Goal: Task Accomplishment & Management: Use online tool/utility

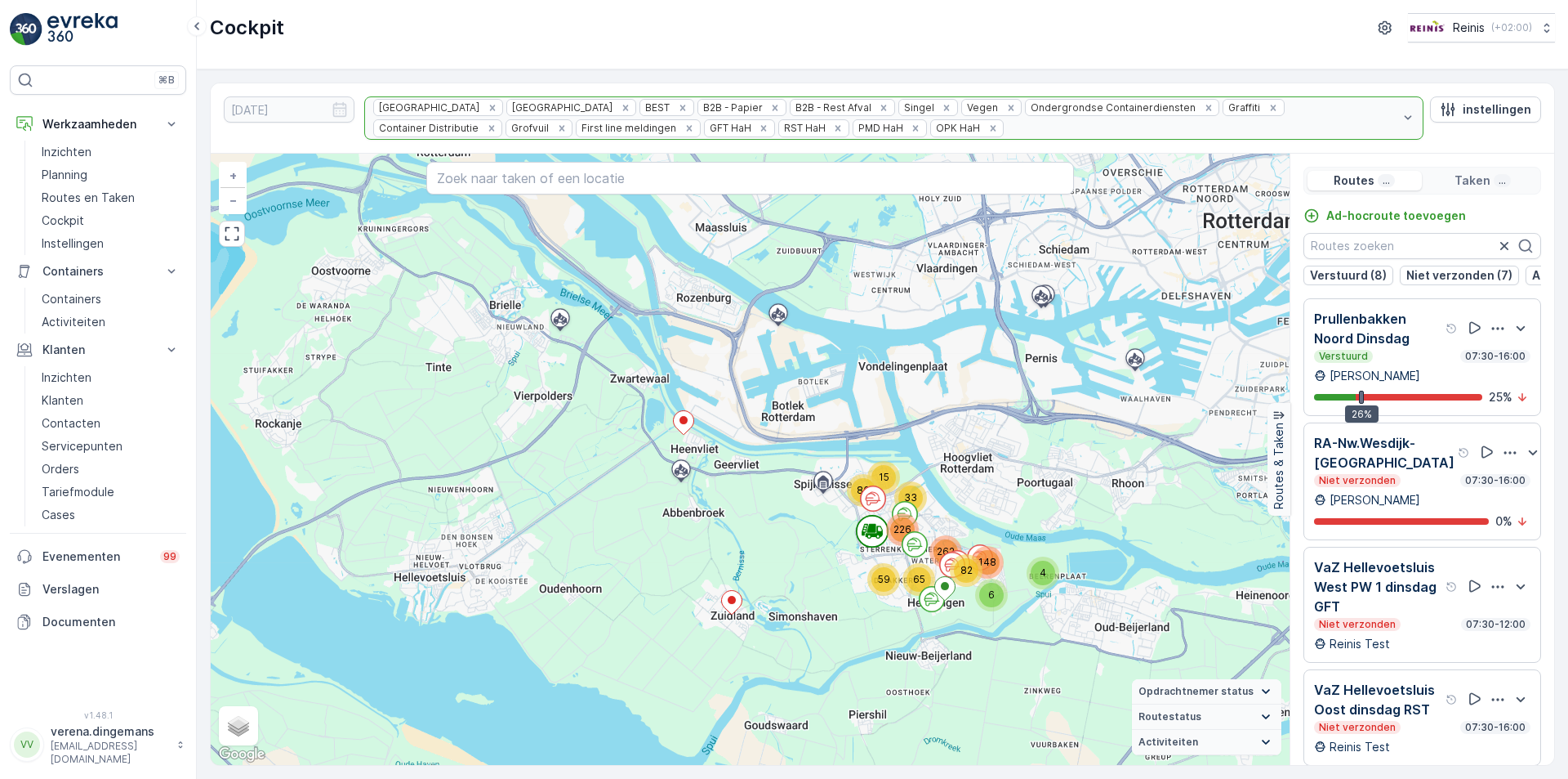
scroll to position [448, 0]
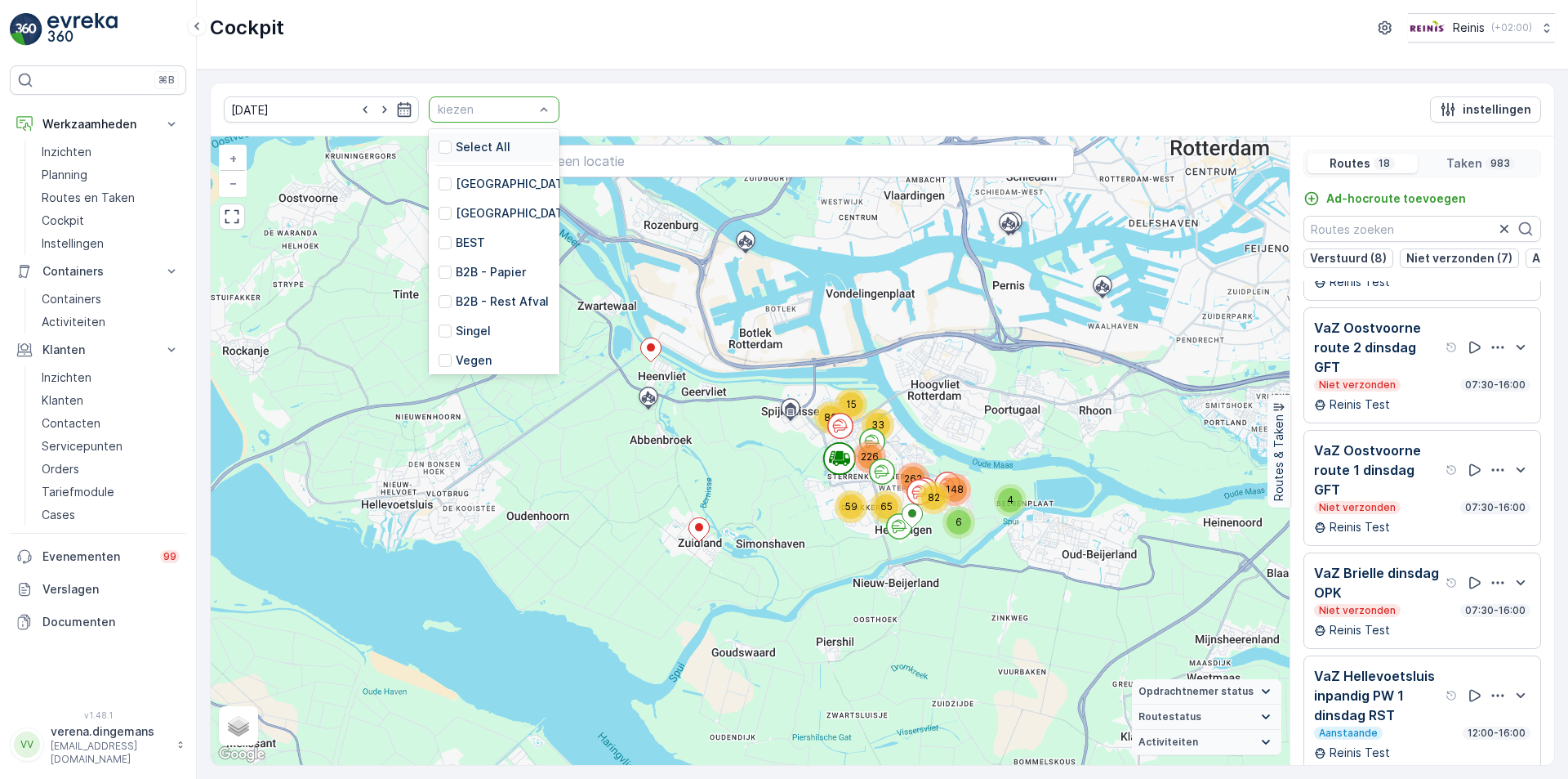
click at [515, 110] on div at bounding box center [486, 110] width 100 height 13
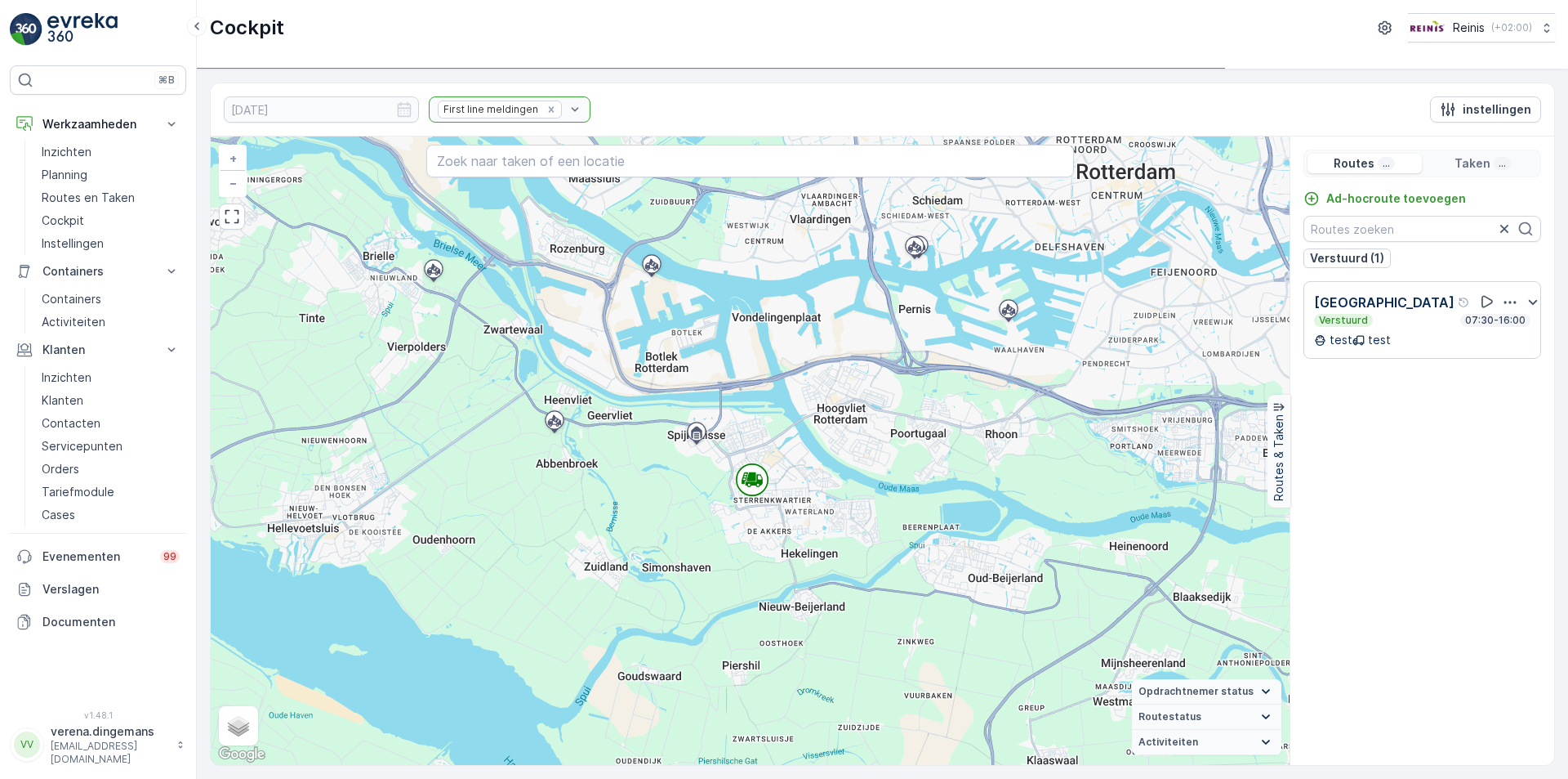
drag, startPoint x: 949, startPoint y: 635, endPoint x: 842, endPoint y: 461, distance: 204.3
click at [842, 461] on div "+ − Satelliet stappenplan Terrein Hybride Leaflet Sneltoetsen Kaartgegevens Kaa…" at bounding box center [750, 450] width 1079 height 628
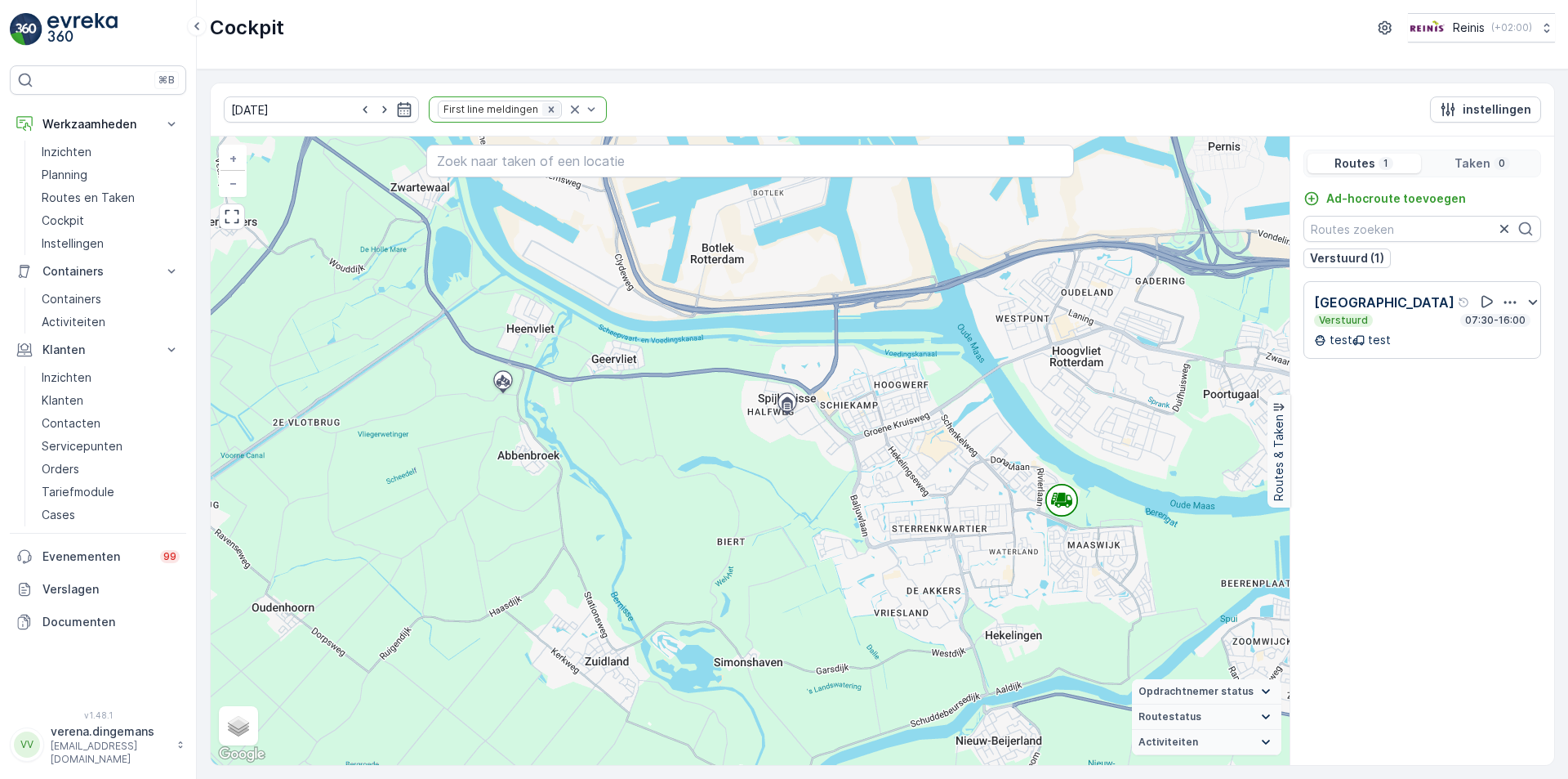
click at [542, 110] on div "Remove First line meldingen" at bounding box center [551, 110] width 18 height 13
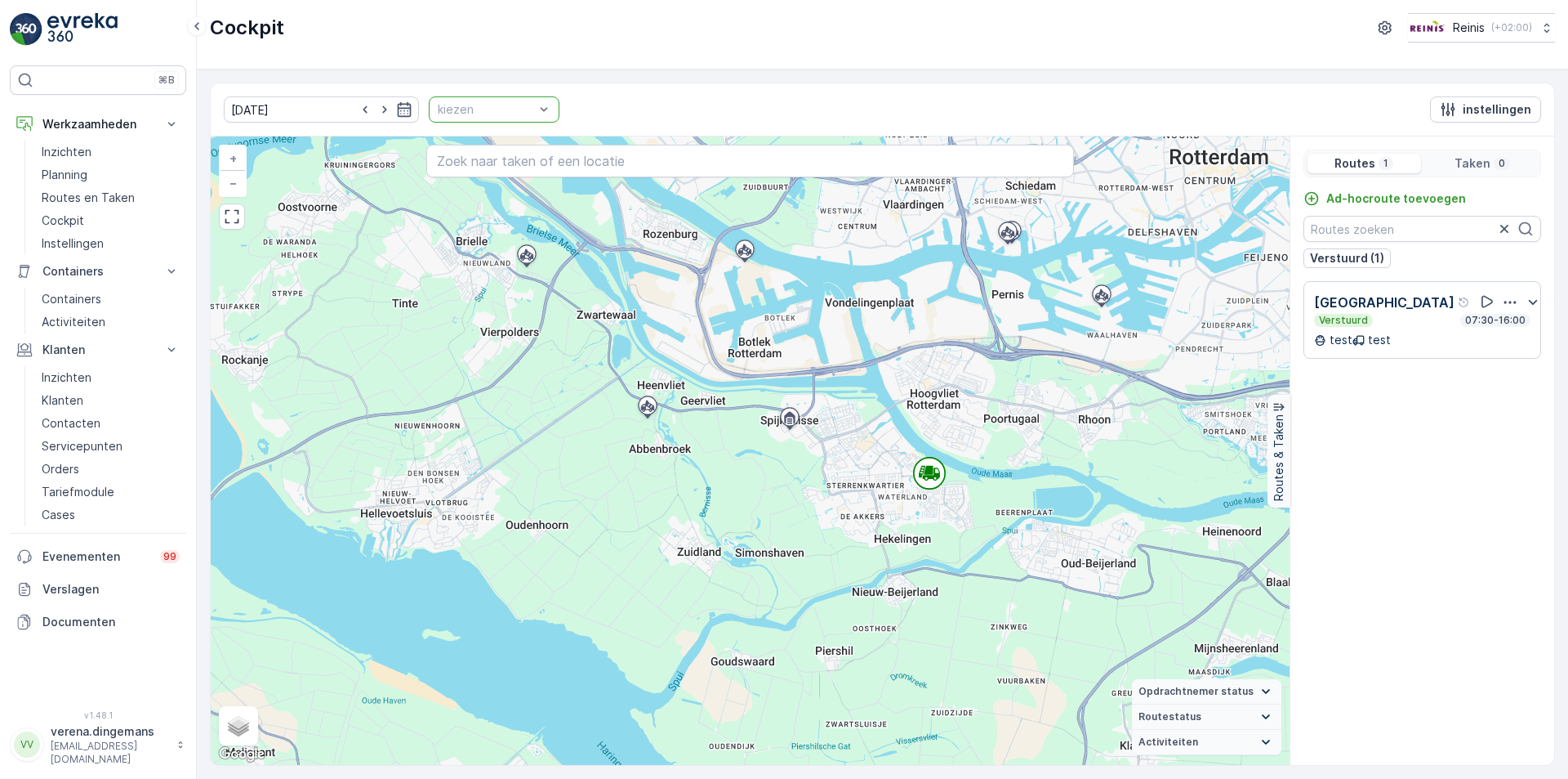
click at [536, 110] on div "kiezen" at bounding box center [494, 110] width 131 height 27
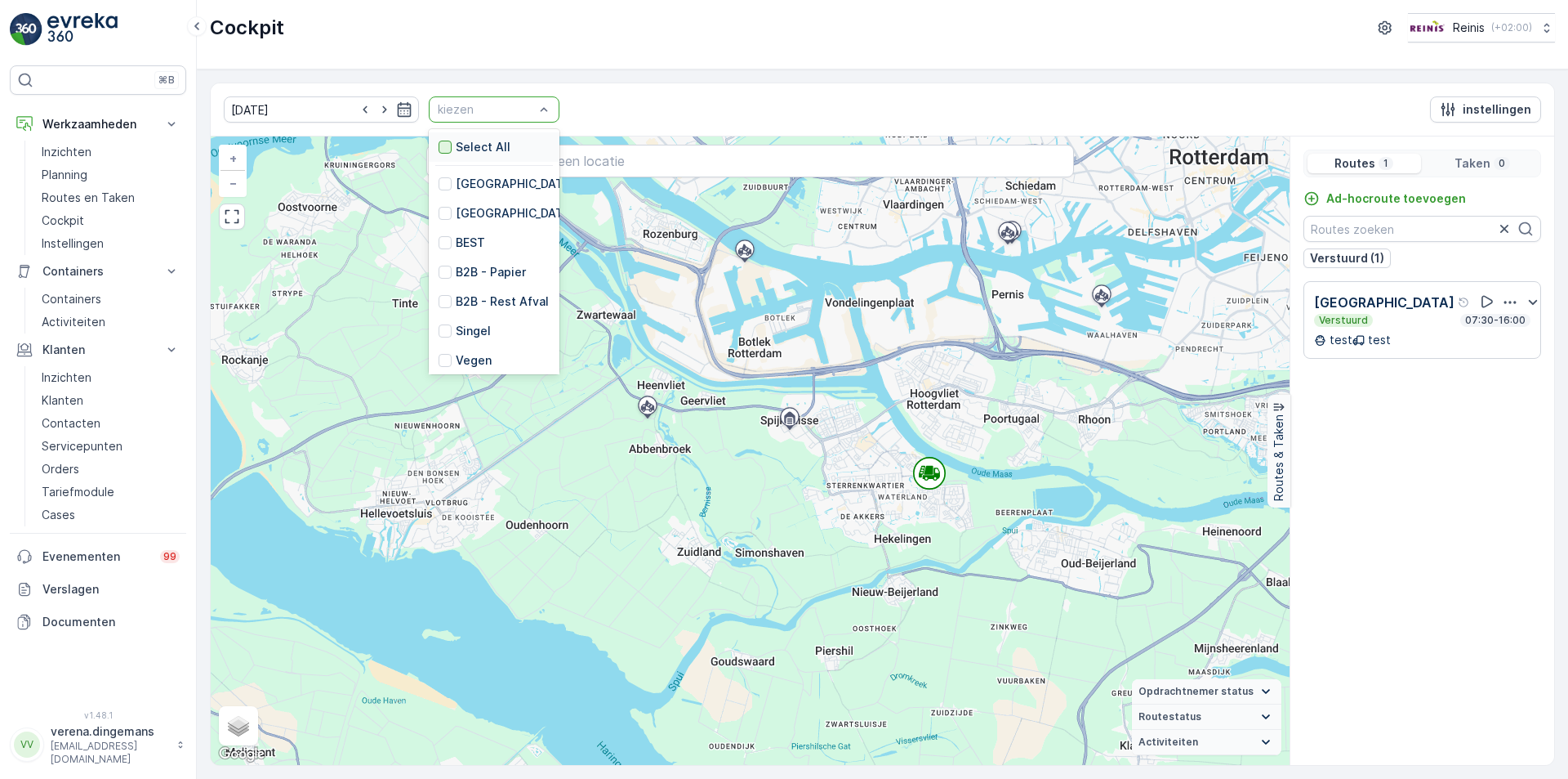
click at [439, 149] on div at bounding box center [445, 147] width 13 height 13
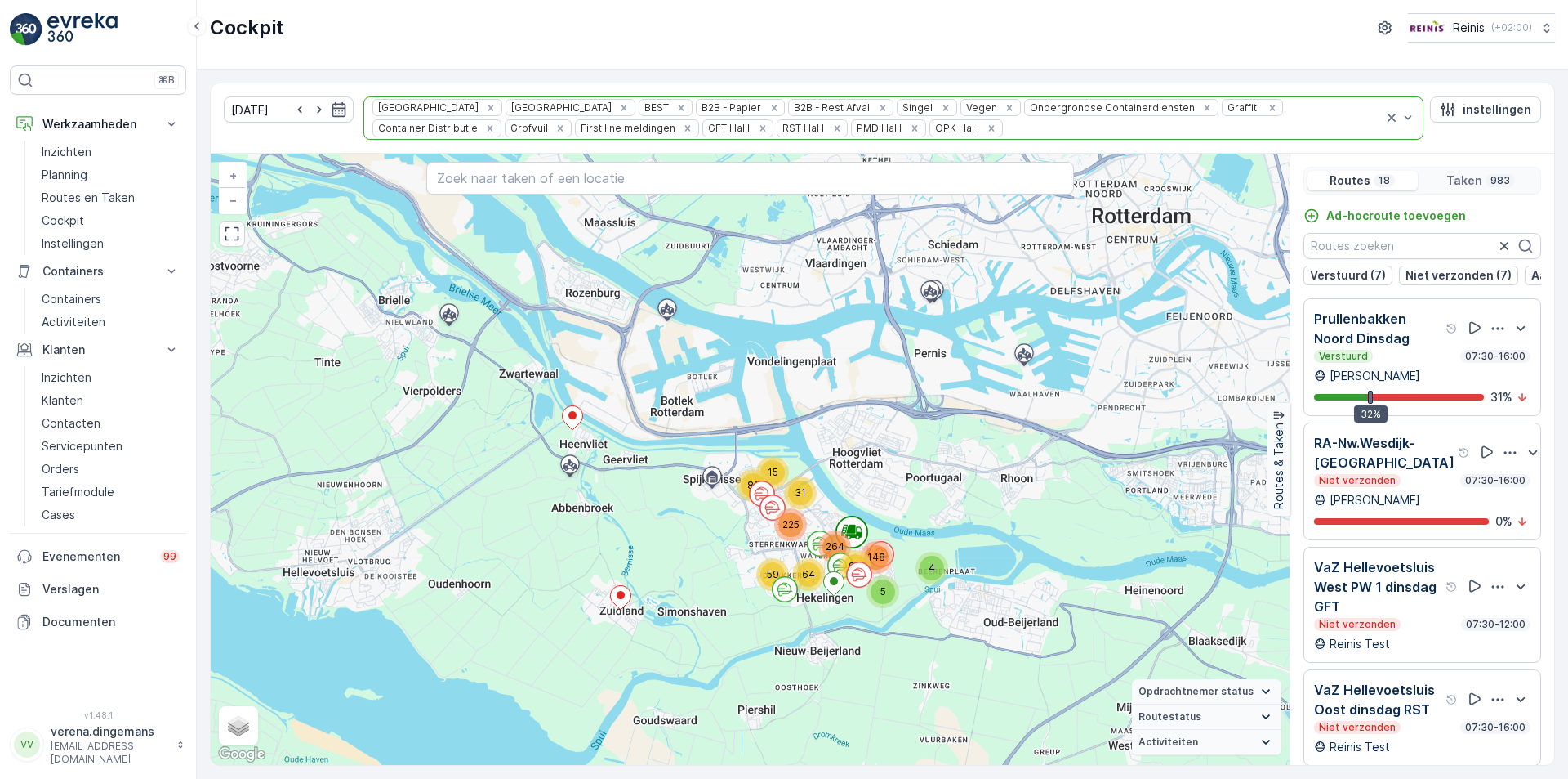
drag, startPoint x: 1080, startPoint y: 599, endPoint x: 985, endPoint y: 499, distance: 137.9
click at [985, 499] on div "59 15 82 4 31 64 5 148 83 264 225 + − Satelliet stappenplan Terrein Hybride Lea…" at bounding box center [750, 459] width 1079 height 611
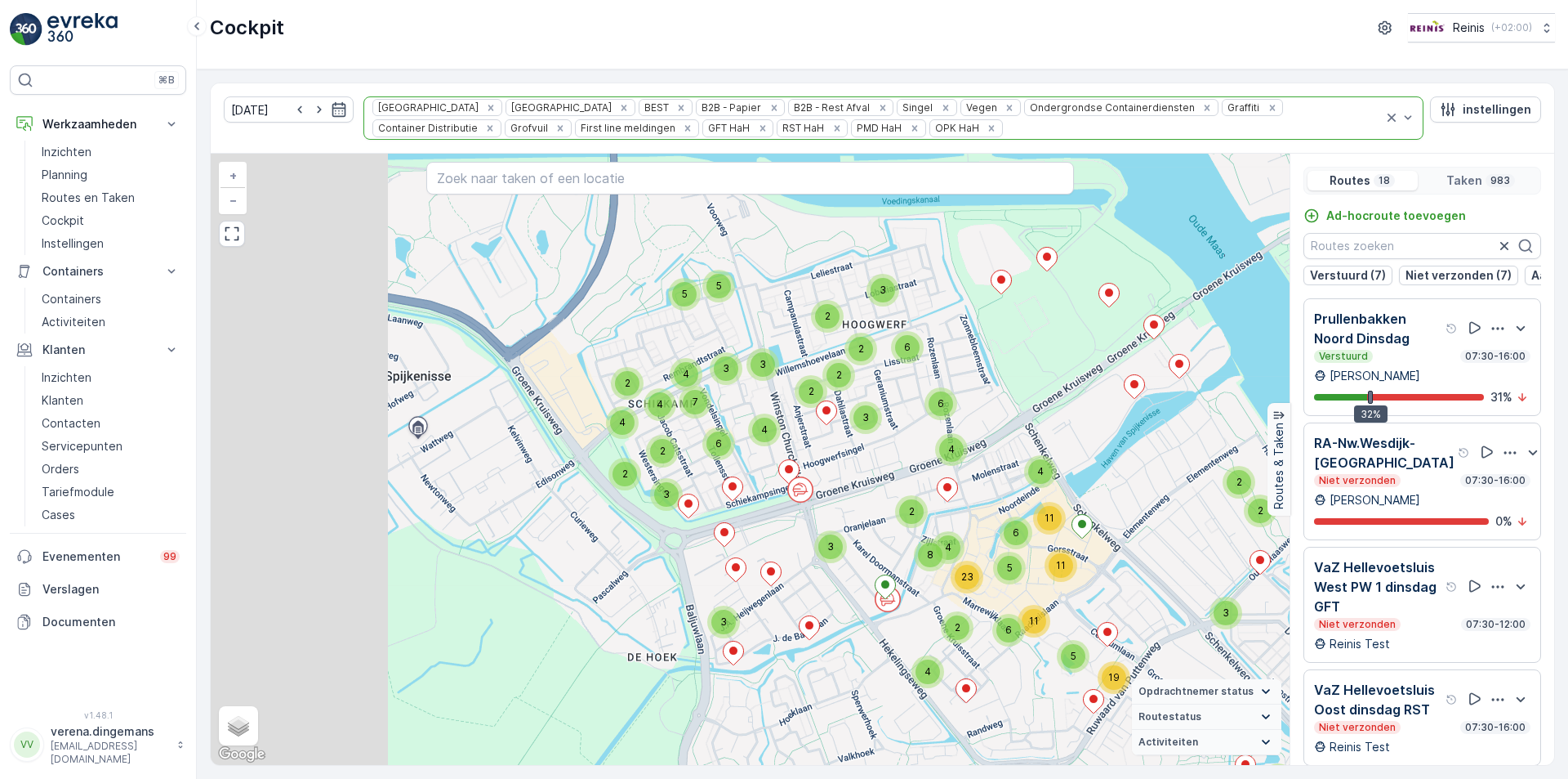
drag, startPoint x: 590, startPoint y: 551, endPoint x: 882, endPoint y: 499, distance: 296.6
click at [882, 499] on div "2 5 5 6 7 2 5 14 3 10 9 15 3 3 2 9 2 14 6 5 2 16 14 5 5 2 7 11 11 12 11 7 2 6 2…" at bounding box center [750, 459] width 1079 height 611
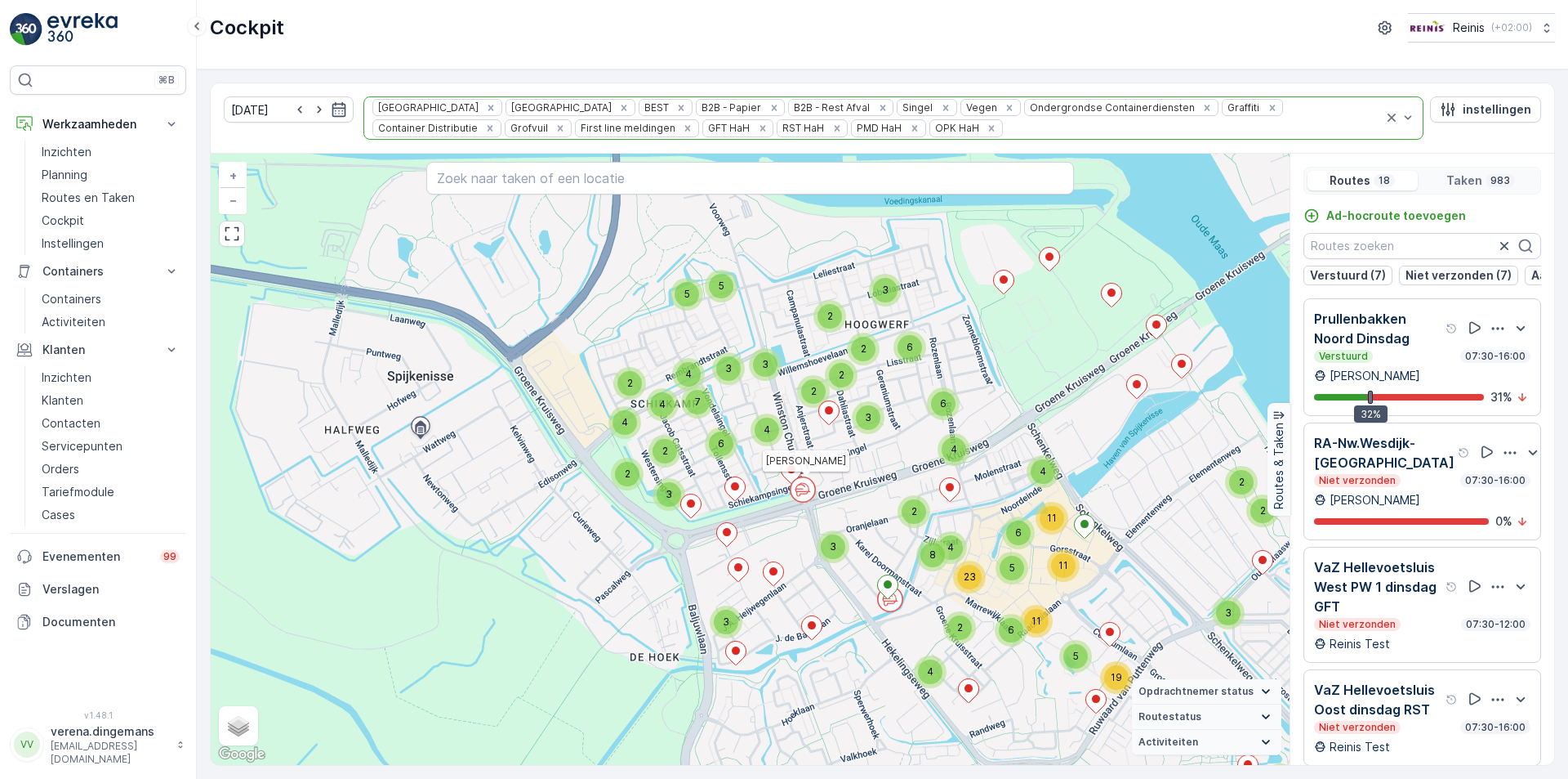
click at [805, 490] on icon at bounding box center [803, 489] width 15 height 2
click at [1413, 472] on p "RA-Nw.Wesdijk-[GEOGRAPHIC_DATA]" at bounding box center [1384, 452] width 140 height 39
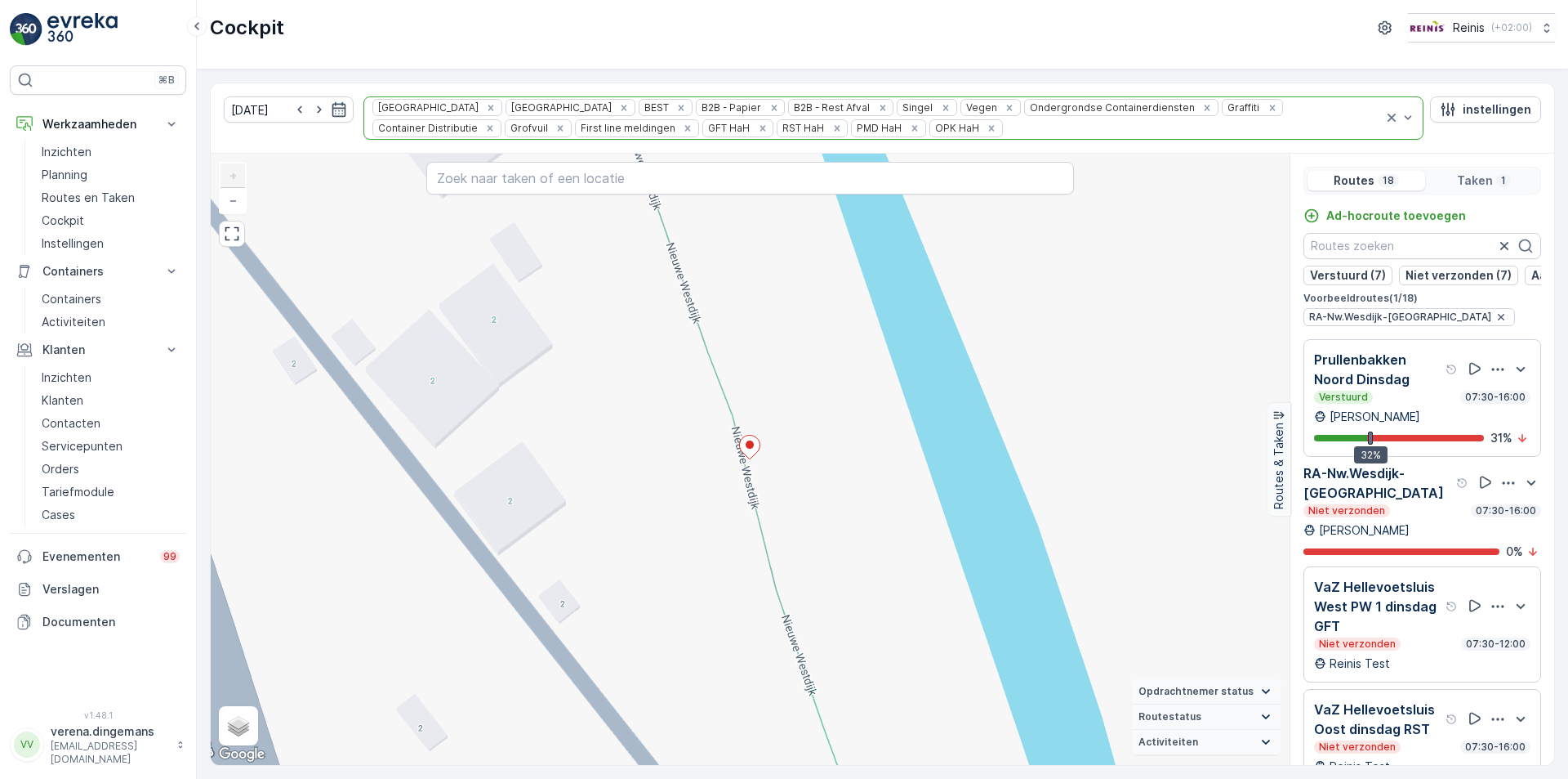
click at [1426, 517] on div "Niet verzonden 07:30-16:00" at bounding box center [1422, 511] width 238 height 13
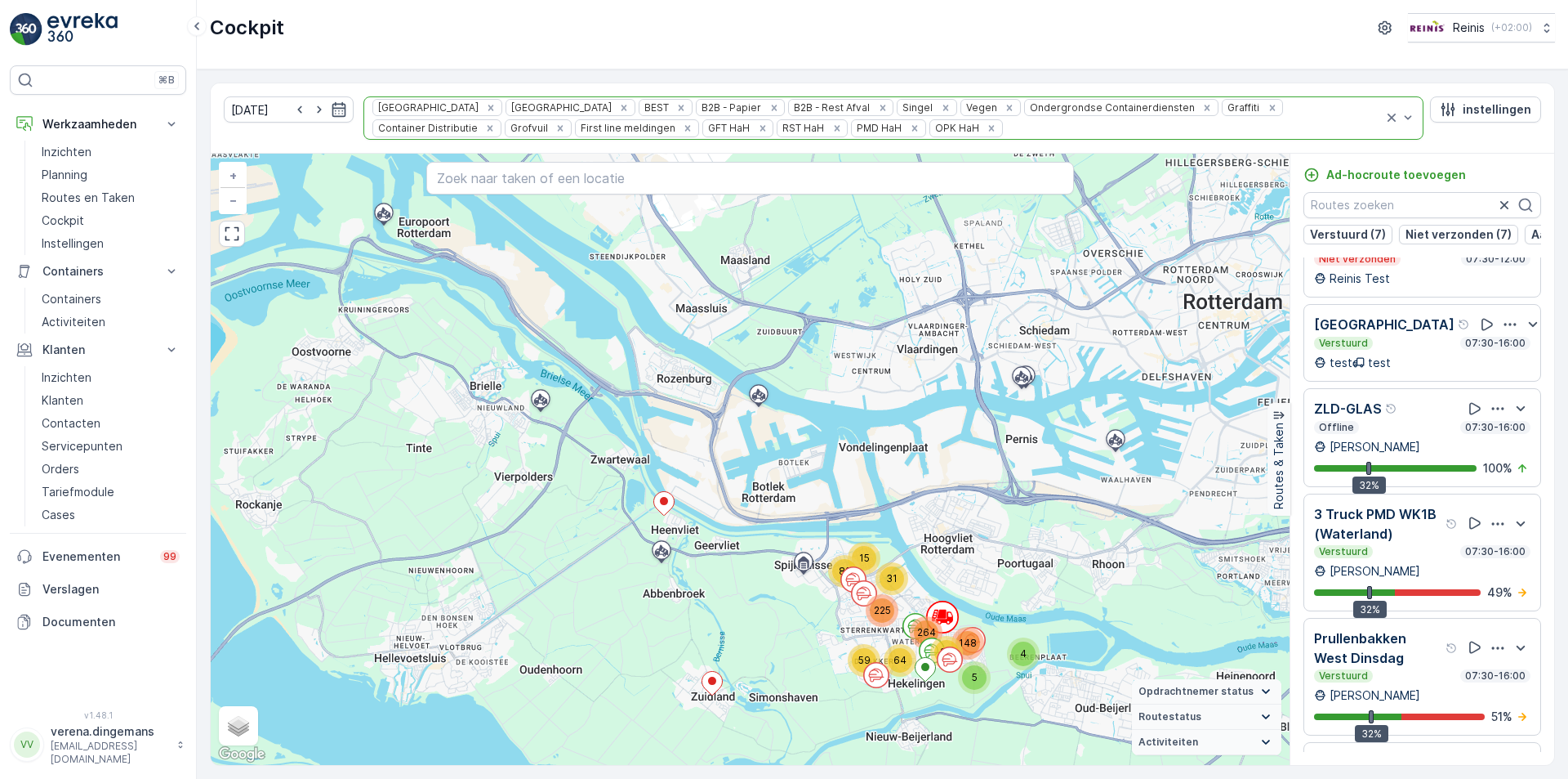
scroll to position [1224, 0]
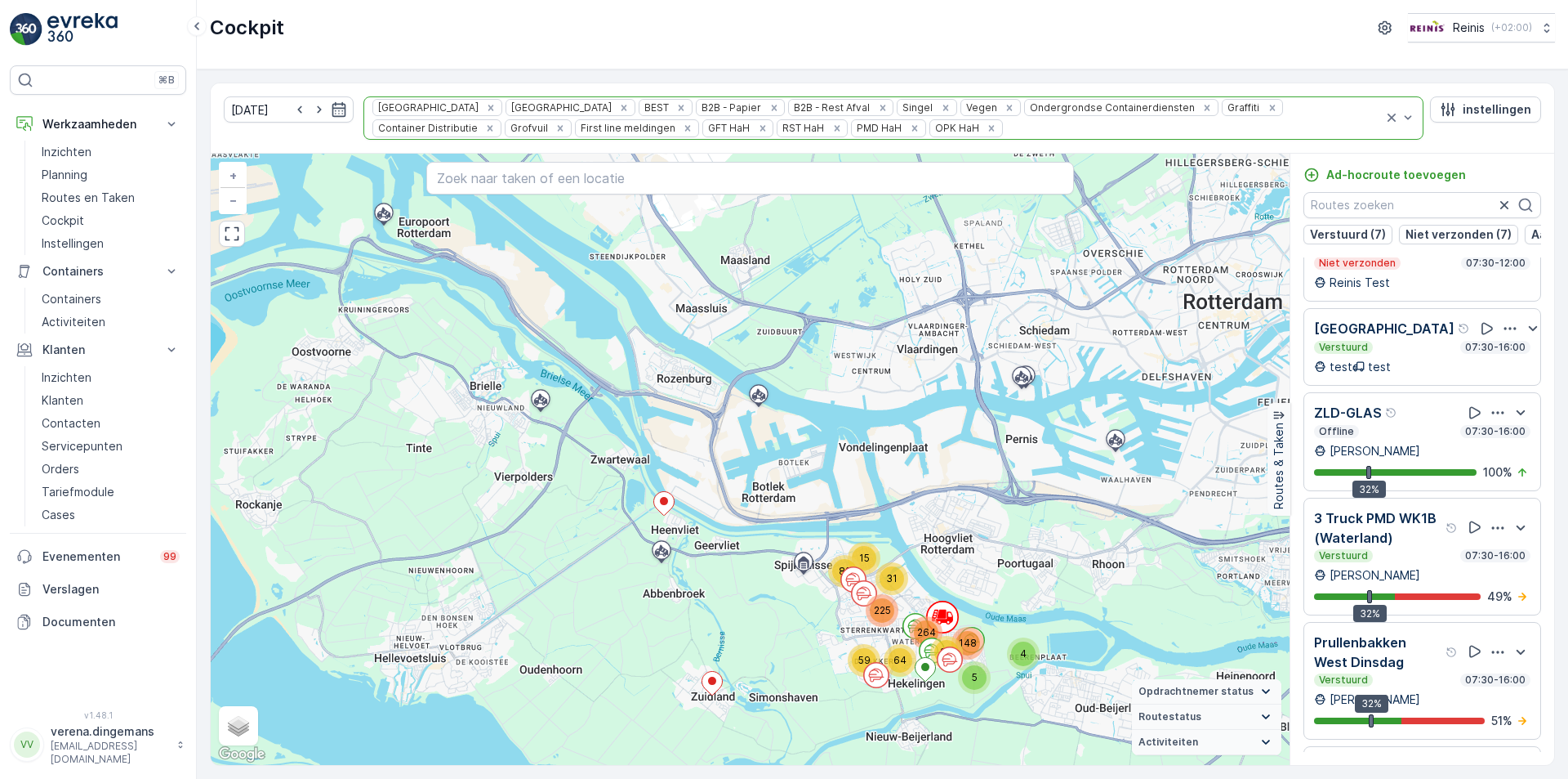
click at [1423, 438] on div "Offline 07:30-16:00" at bounding box center [1422, 431] width 216 height 13
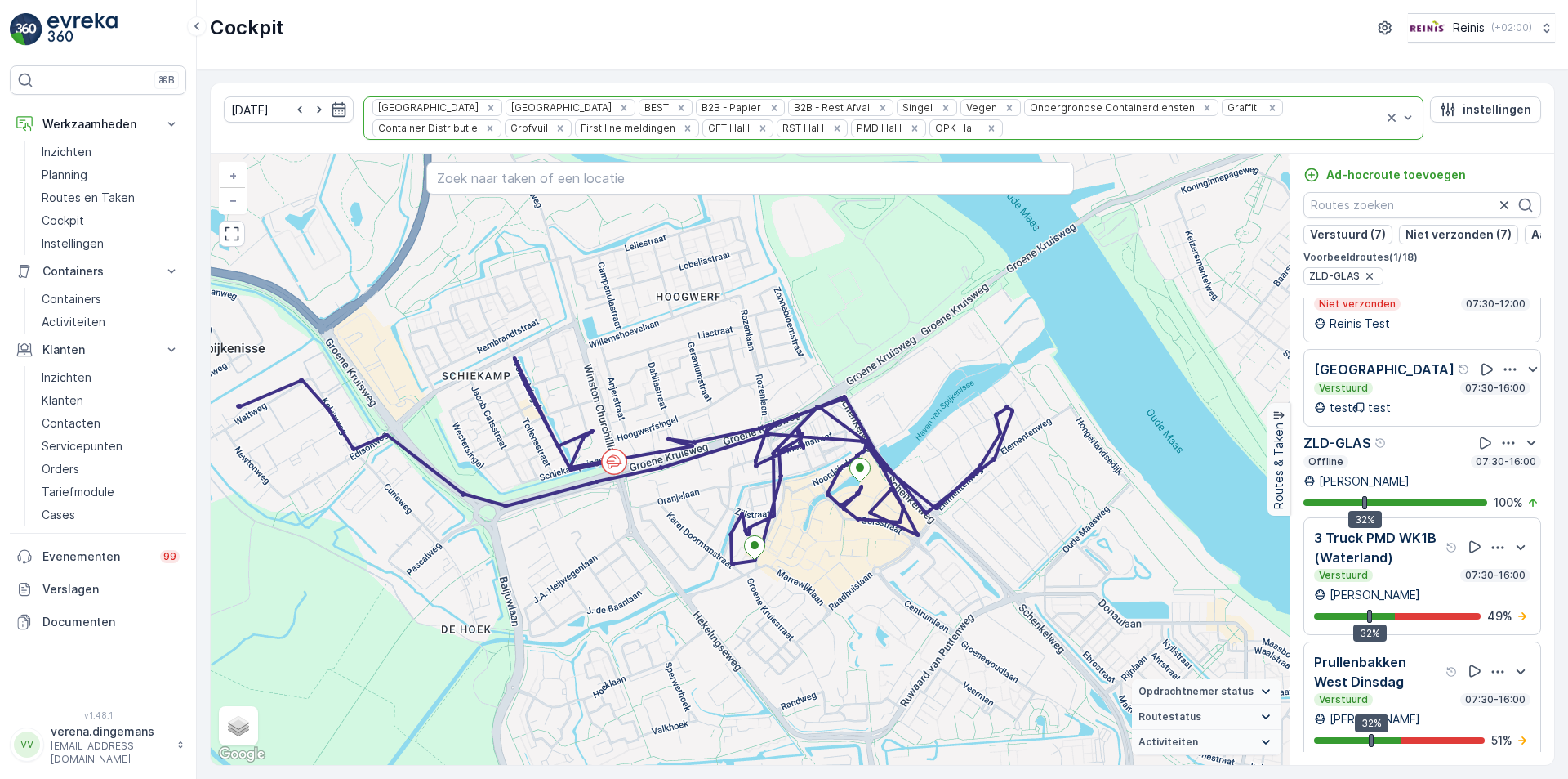
click at [1405, 468] on div "Offline 07:30-16:00" at bounding box center [1422, 462] width 238 height 13
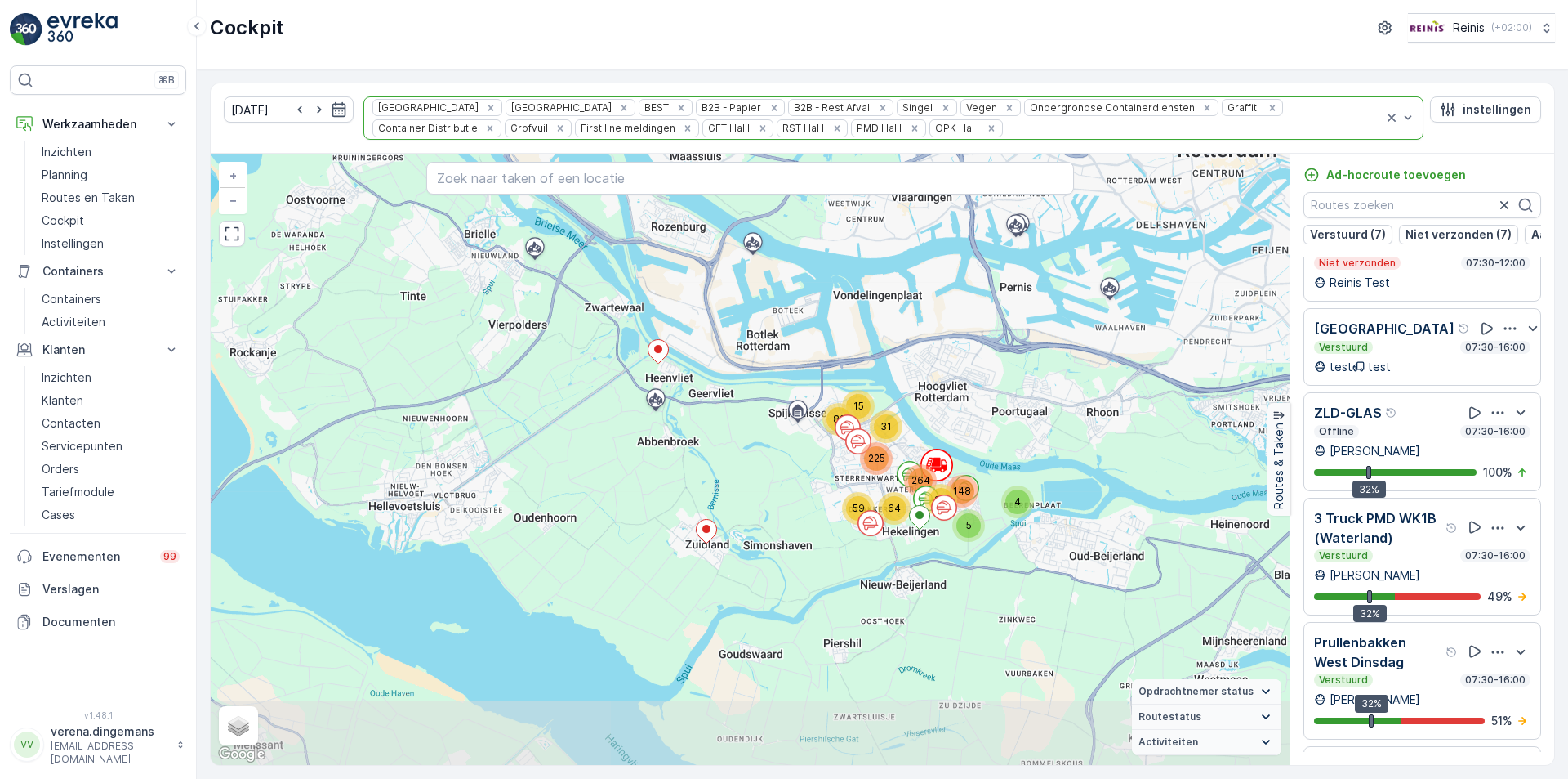
drag, startPoint x: 954, startPoint y: 587, endPoint x: 948, endPoint y: 435, distance: 152.1
click at [948, 435] on div "5 83 4 148 15 264 64 31 59 82 225 + − Satelliet stappenplan Terrein Hybride Lea…" at bounding box center [750, 459] width 1079 height 611
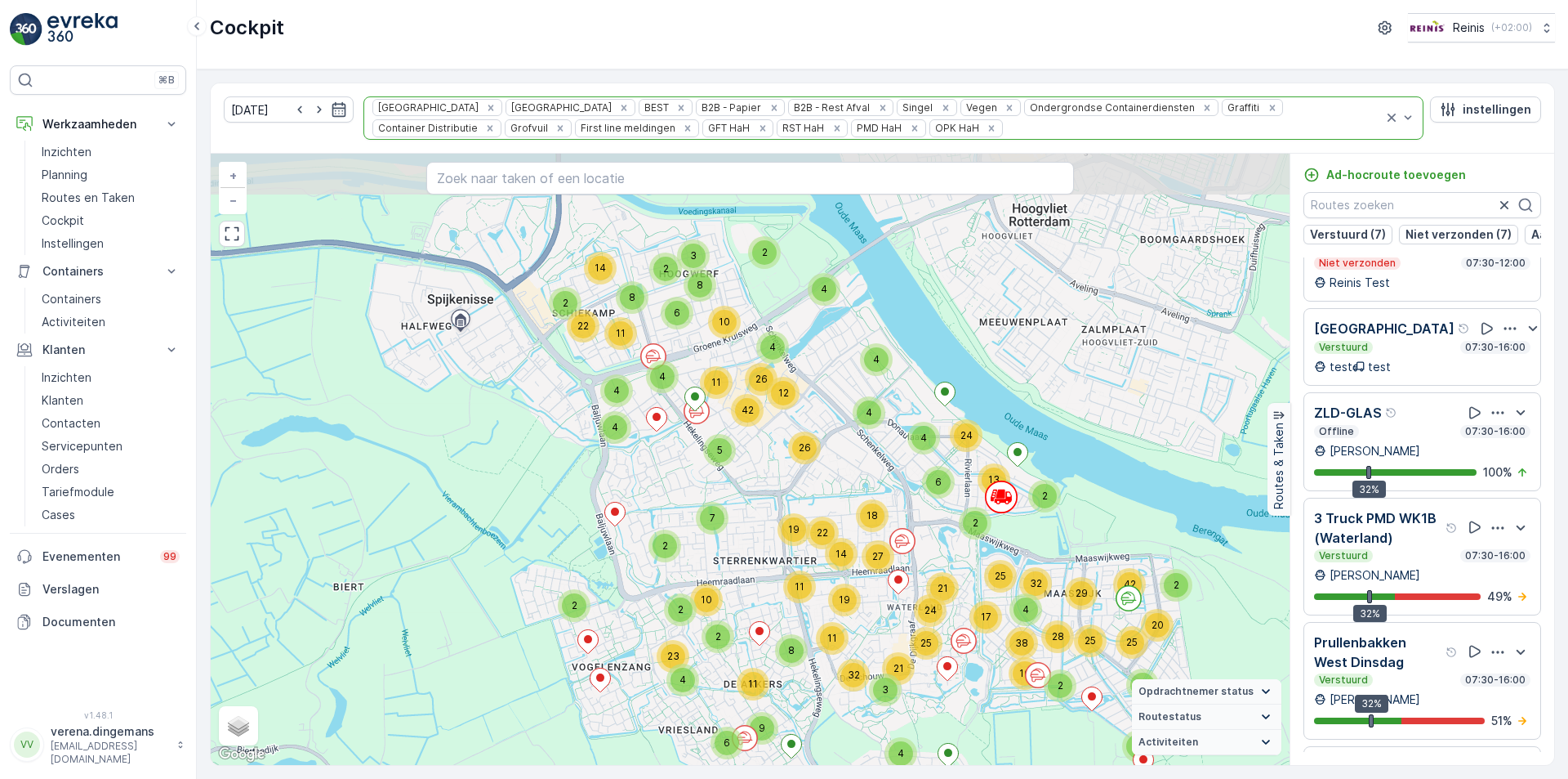
drag, startPoint x: 946, startPoint y: 500, endPoint x: 986, endPoint y: 674, distance: 178.5
click at [986, 674] on div "3 16 28 38 3 3 2 25 29 25 2 20 42 2 8 2 3 2 2 24 6 13 4 32 25 21 17 24 25 21 18…" at bounding box center [750, 459] width 1079 height 611
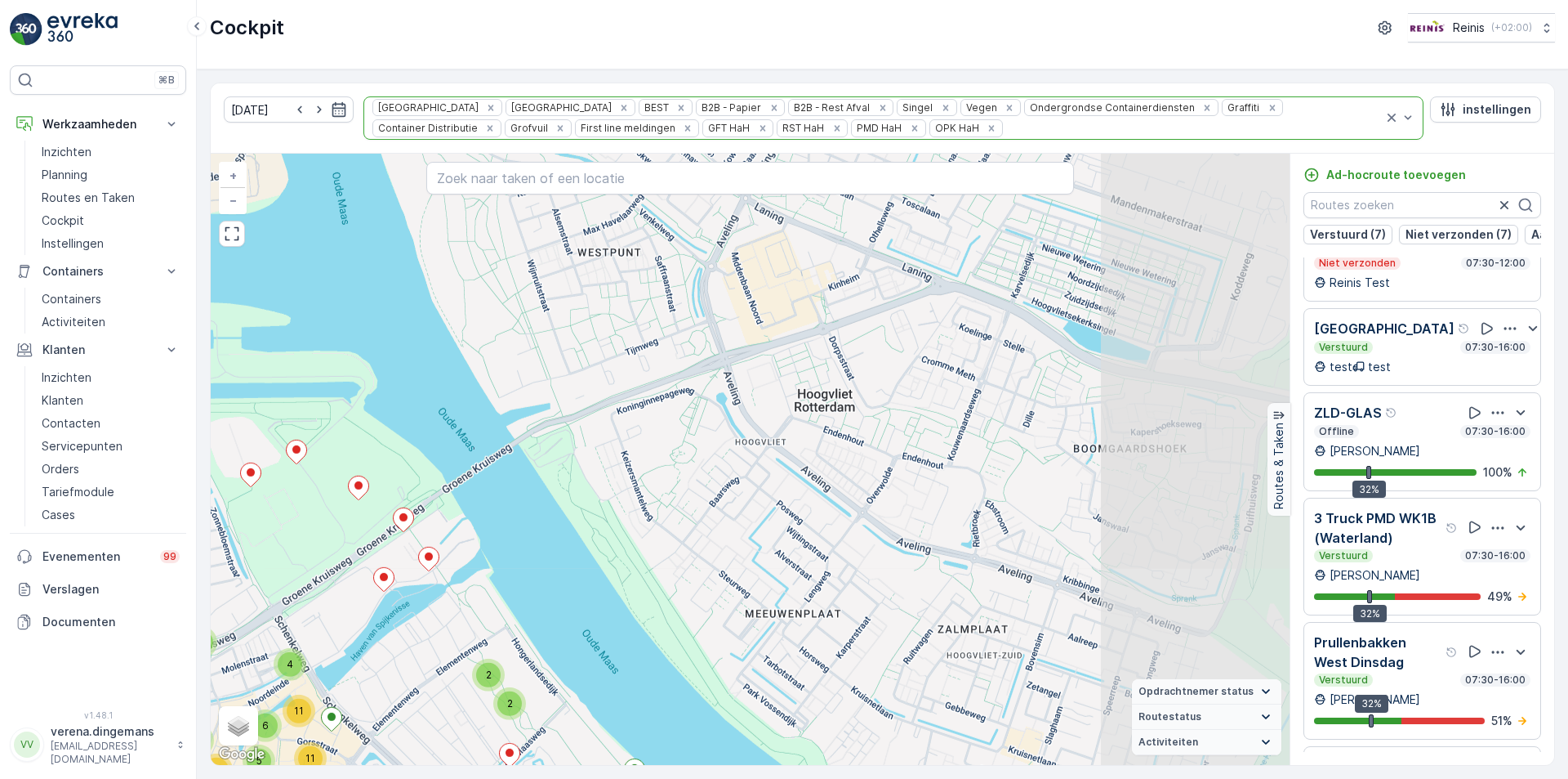
drag, startPoint x: 1137, startPoint y: 235, endPoint x: 475, endPoint y: 568, distance: 741.0
click at [475, 568] on div "2 5 5 6 7 2 5 14 3 10 9 15 3 3 2 9 2 14 6 5 2 16 14 5 5 2 7 11 11 12 11 7 2 6 2…" at bounding box center [750, 459] width 1079 height 611
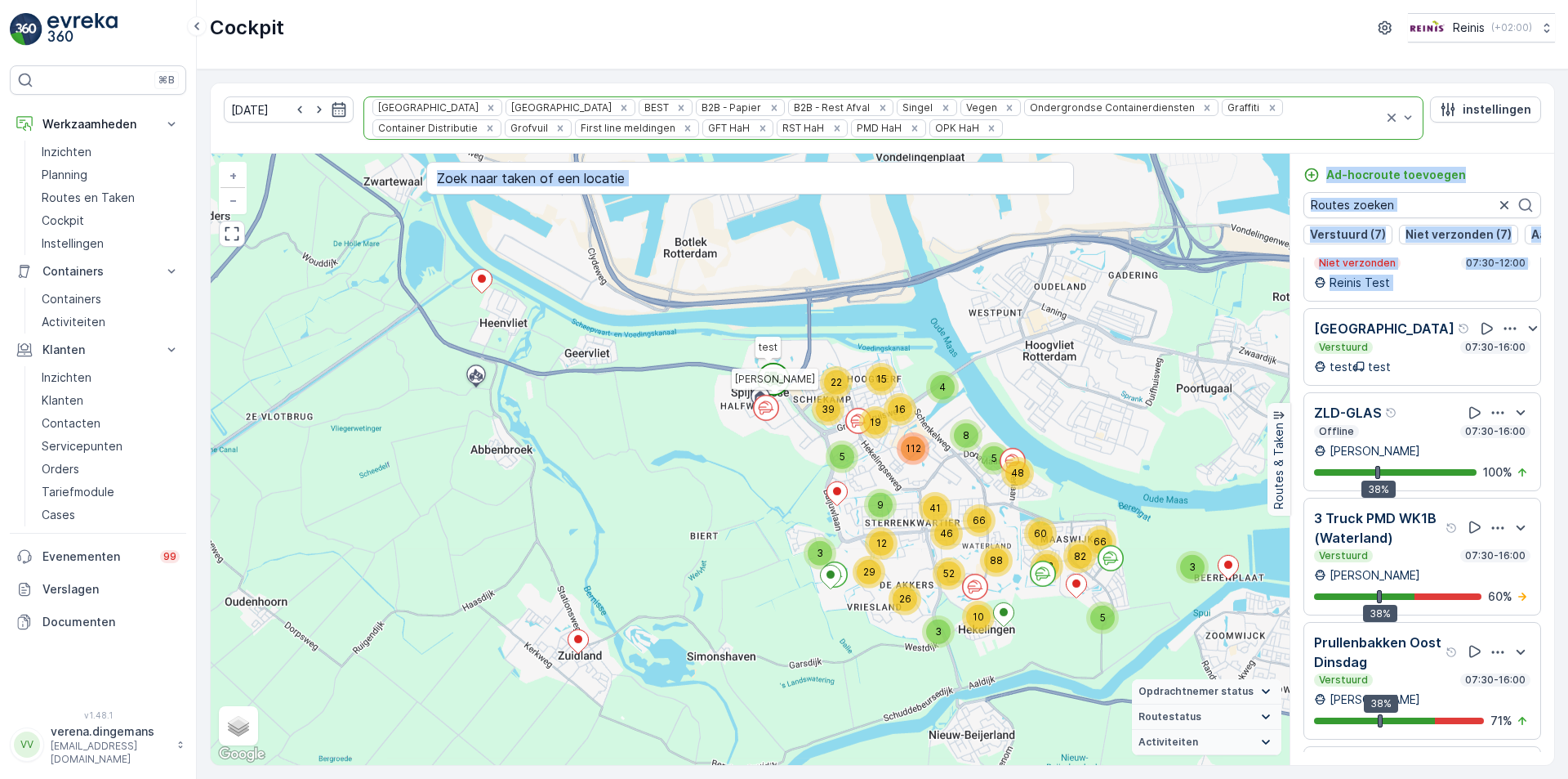
drag, startPoint x: 1294, startPoint y: 322, endPoint x: 1003, endPoint y: 268, distance: 296.0
click at [1003, 268] on div "5 82 3 82 66 15 48 60 88 66 3 10 52 5 16 4 8 26 3 29 19 22 39 5 46 112 41 12 9 …" at bounding box center [882, 459] width 1343 height 611
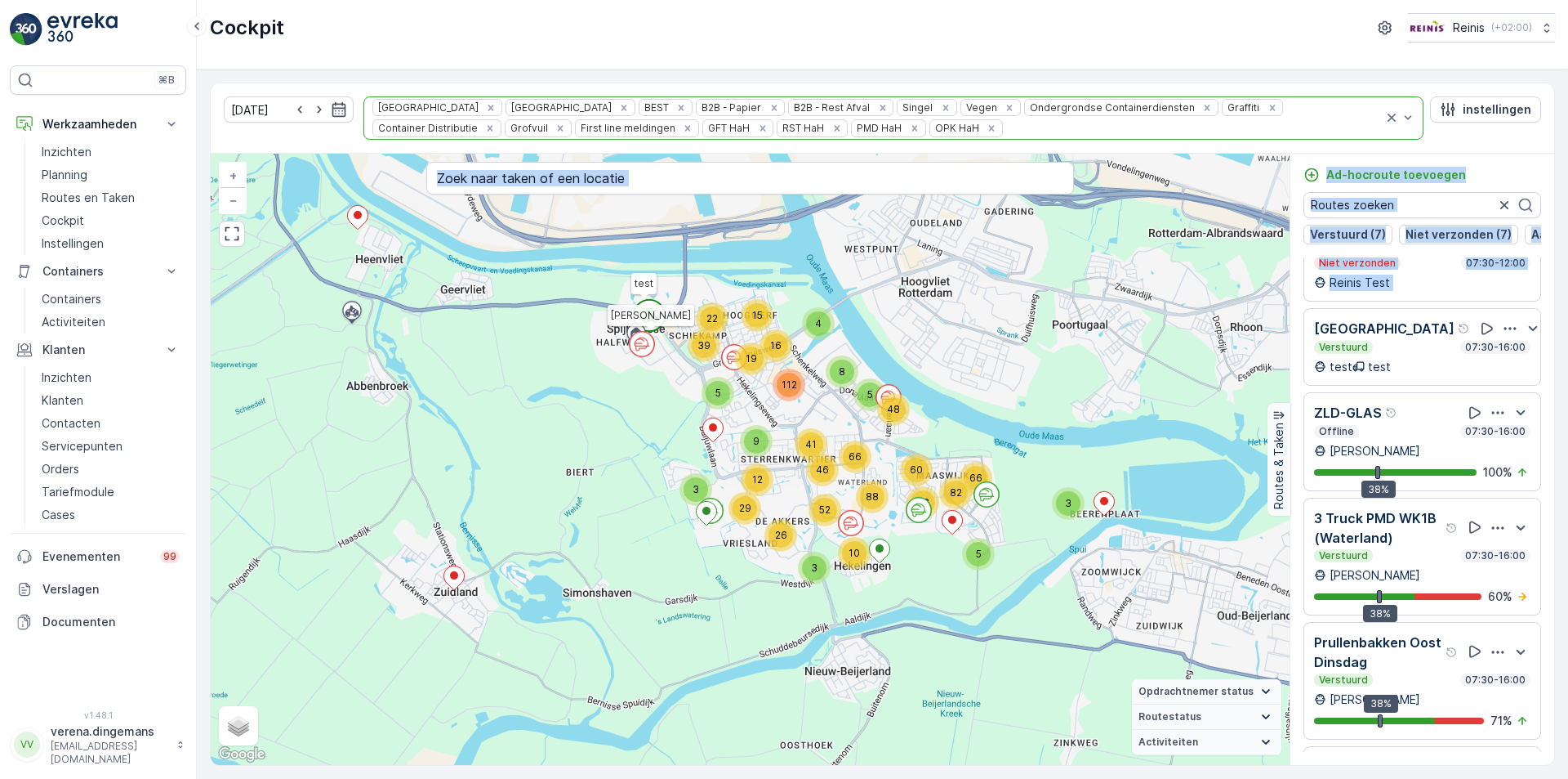
drag, startPoint x: 1079, startPoint y: 353, endPoint x: 954, endPoint y: 290, distance: 140.0
click at [954, 290] on div "5 82 3 82 66 15 48 60 88 66 3 10 52 5 16 4 8 26 3 29 19 22 39 5 46 112 41 12 9 …" at bounding box center [750, 459] width 1079 height 611
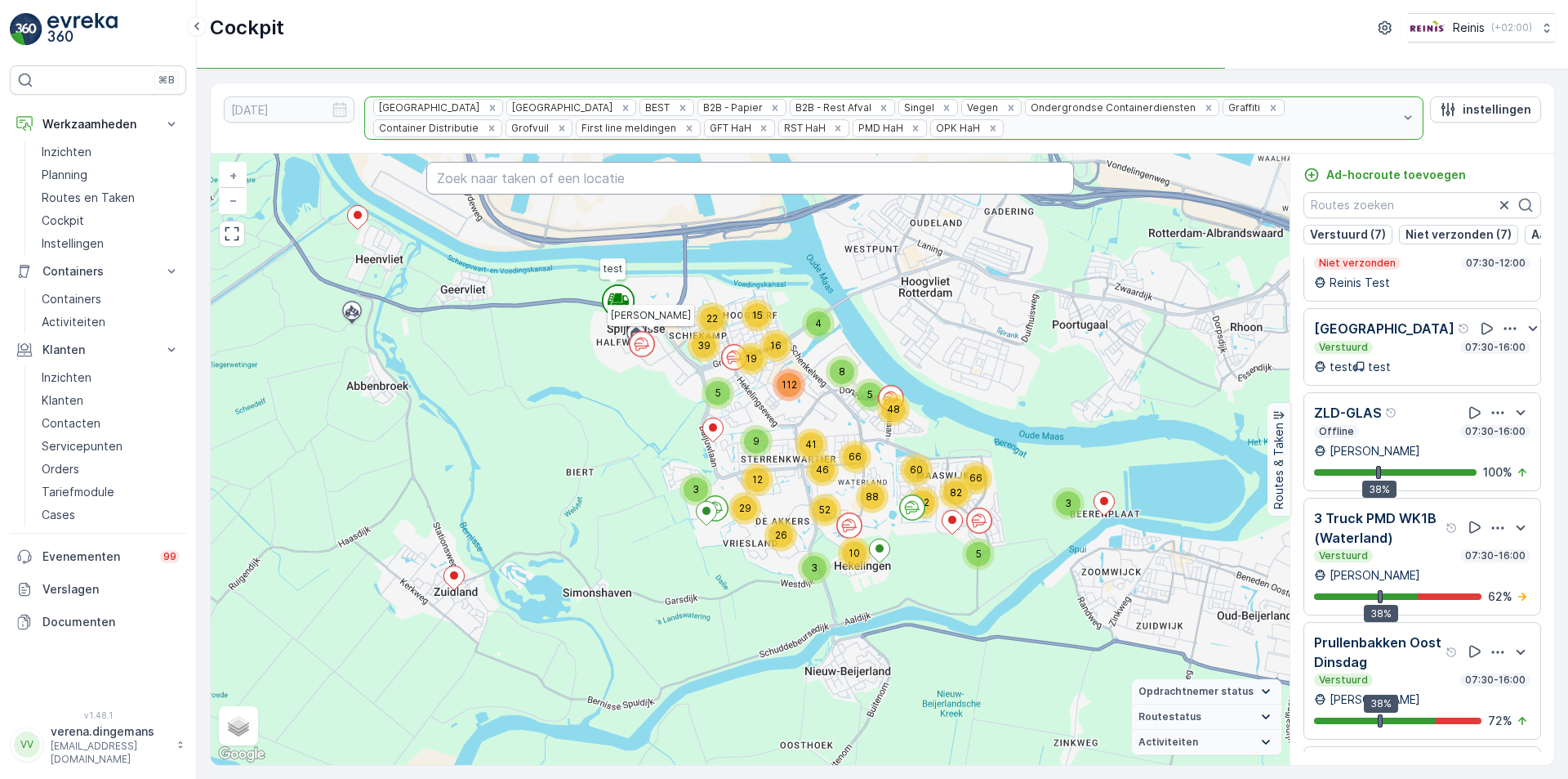
click at [559, 181] on input "text" at bounding box center [750, 178] width 648 height 32
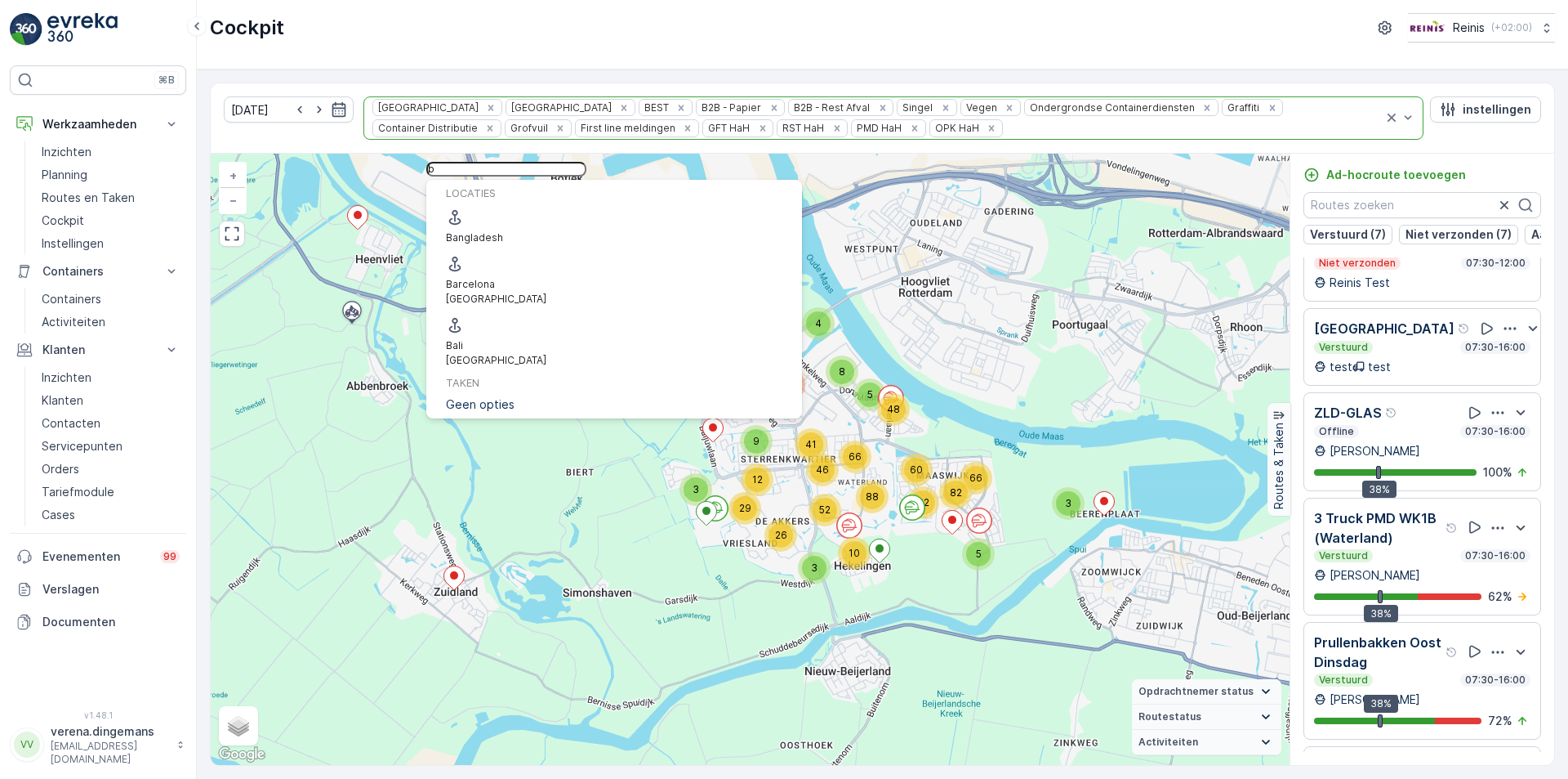
click at [499, 177] on input "b" at bounding box center [506, 169] width 160 height 15
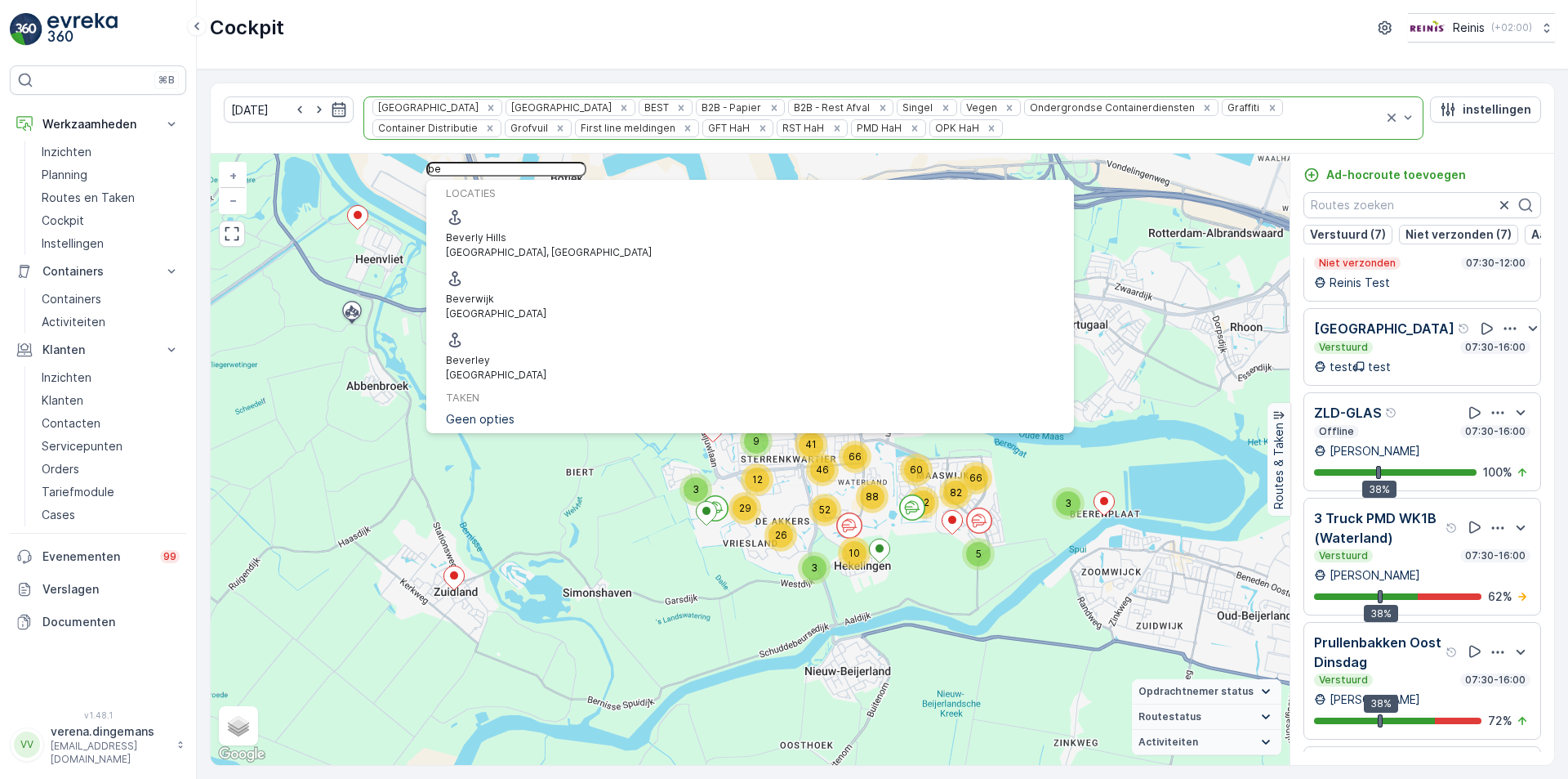
type input "b"
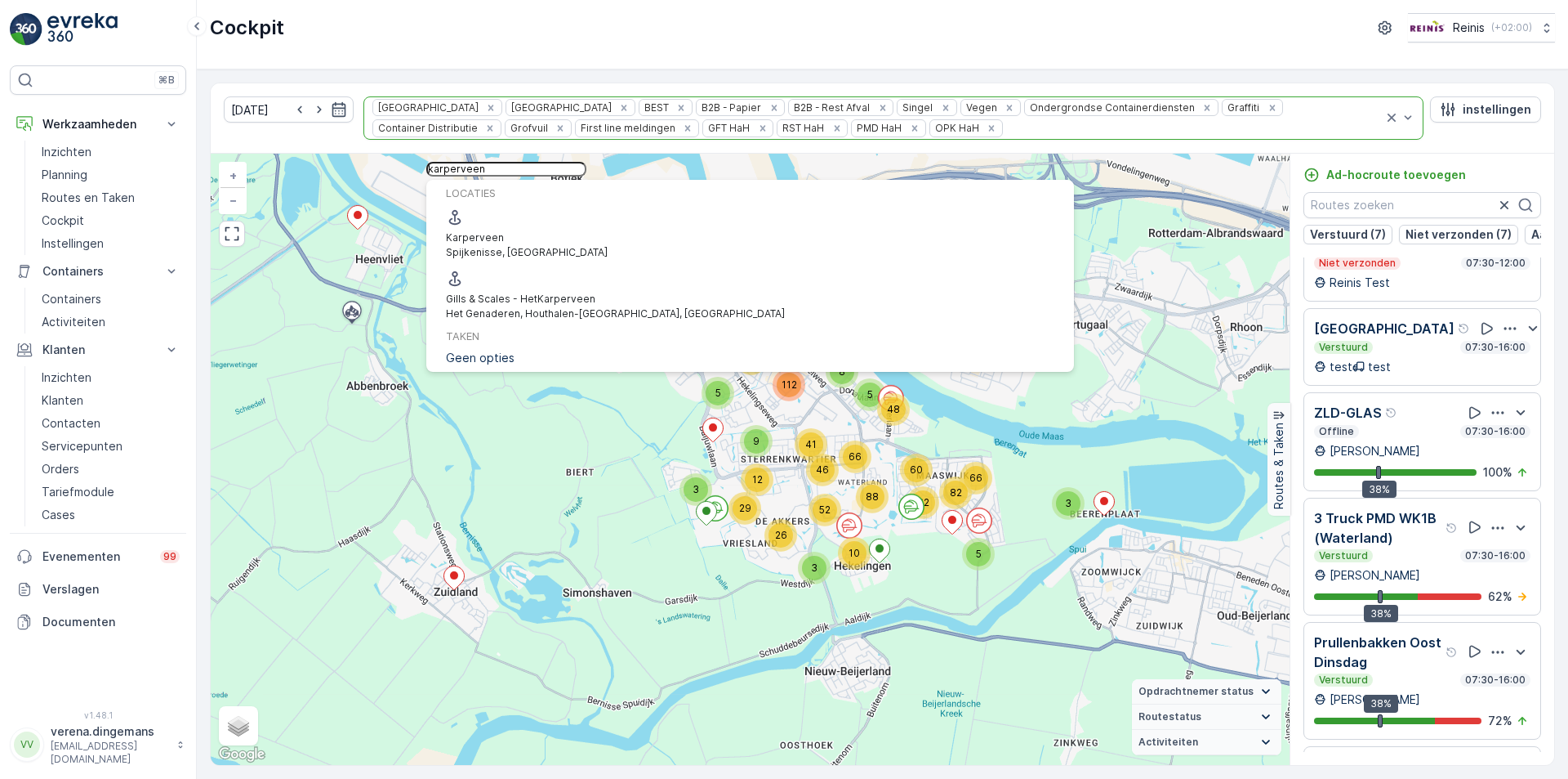
type input "karperveen"
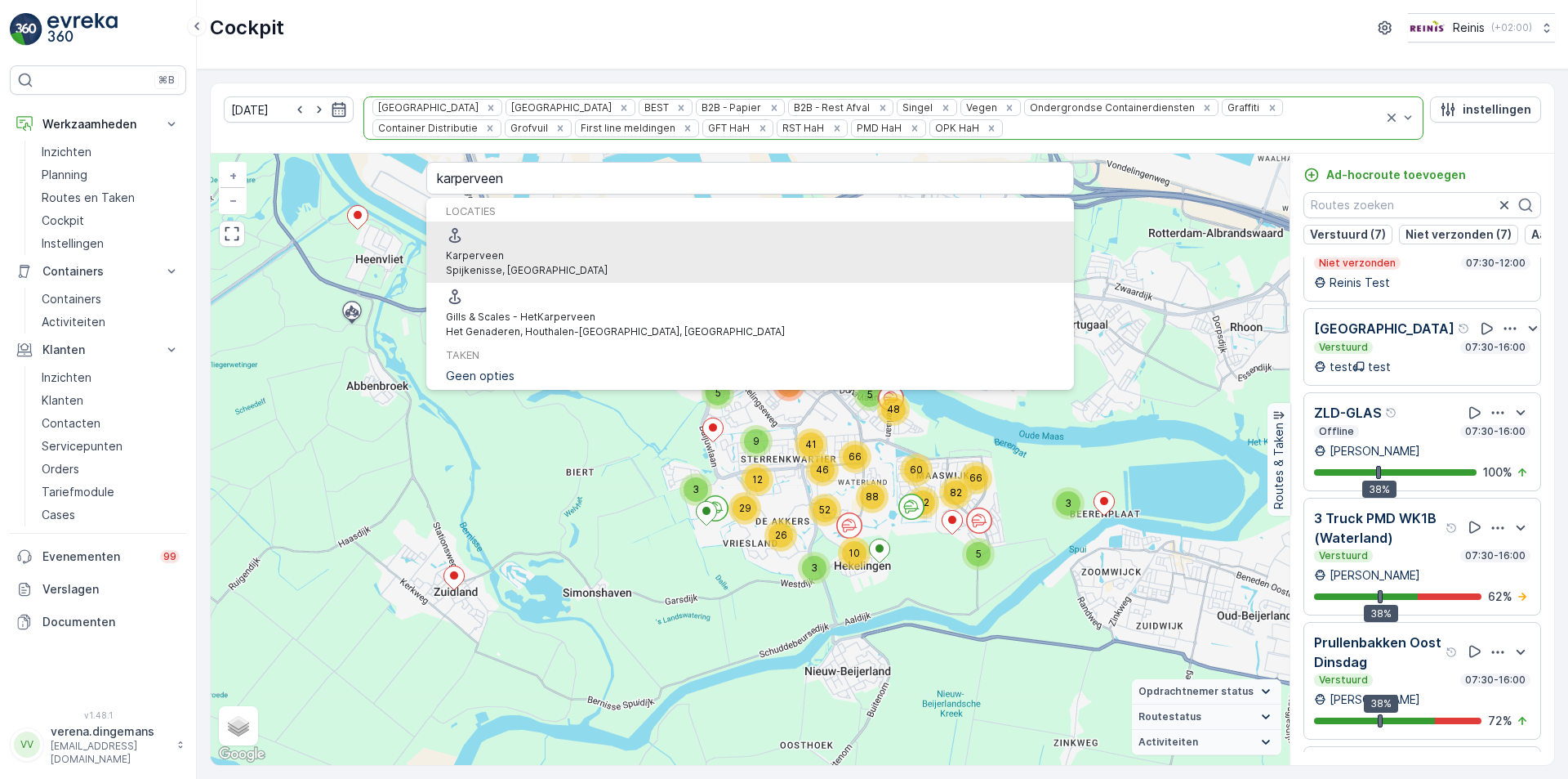
click at [551, 248] on span "Karperveen" at bounding box center [527, 256] width 162 height 15
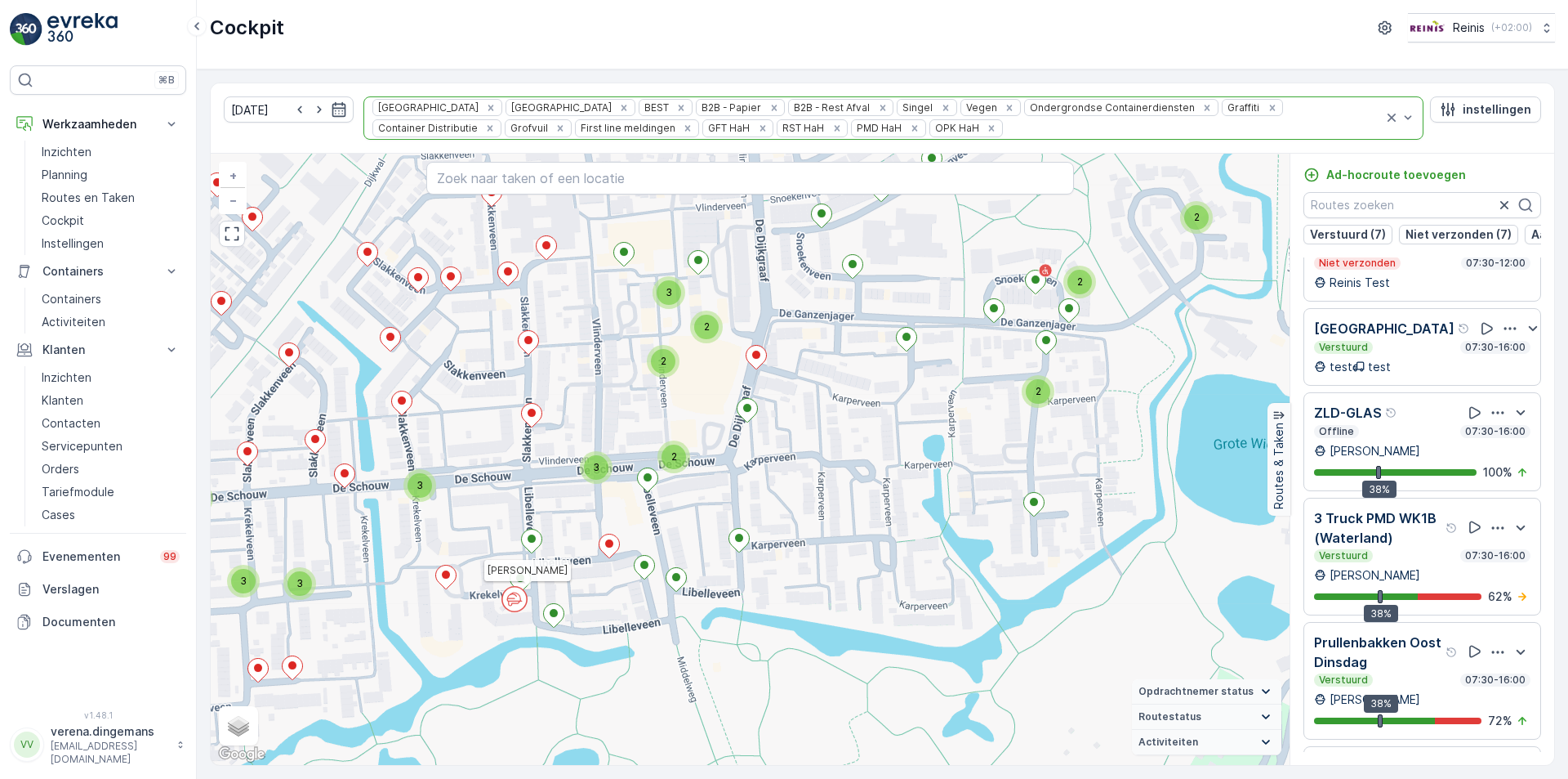
drag, startPoint x: 549, startPoint y: 608, endPoint x: 605, endPoint y: 552, distance: 79.2
click at [605, 552] on icon at bounding box center [609, 545] width 21 height 24
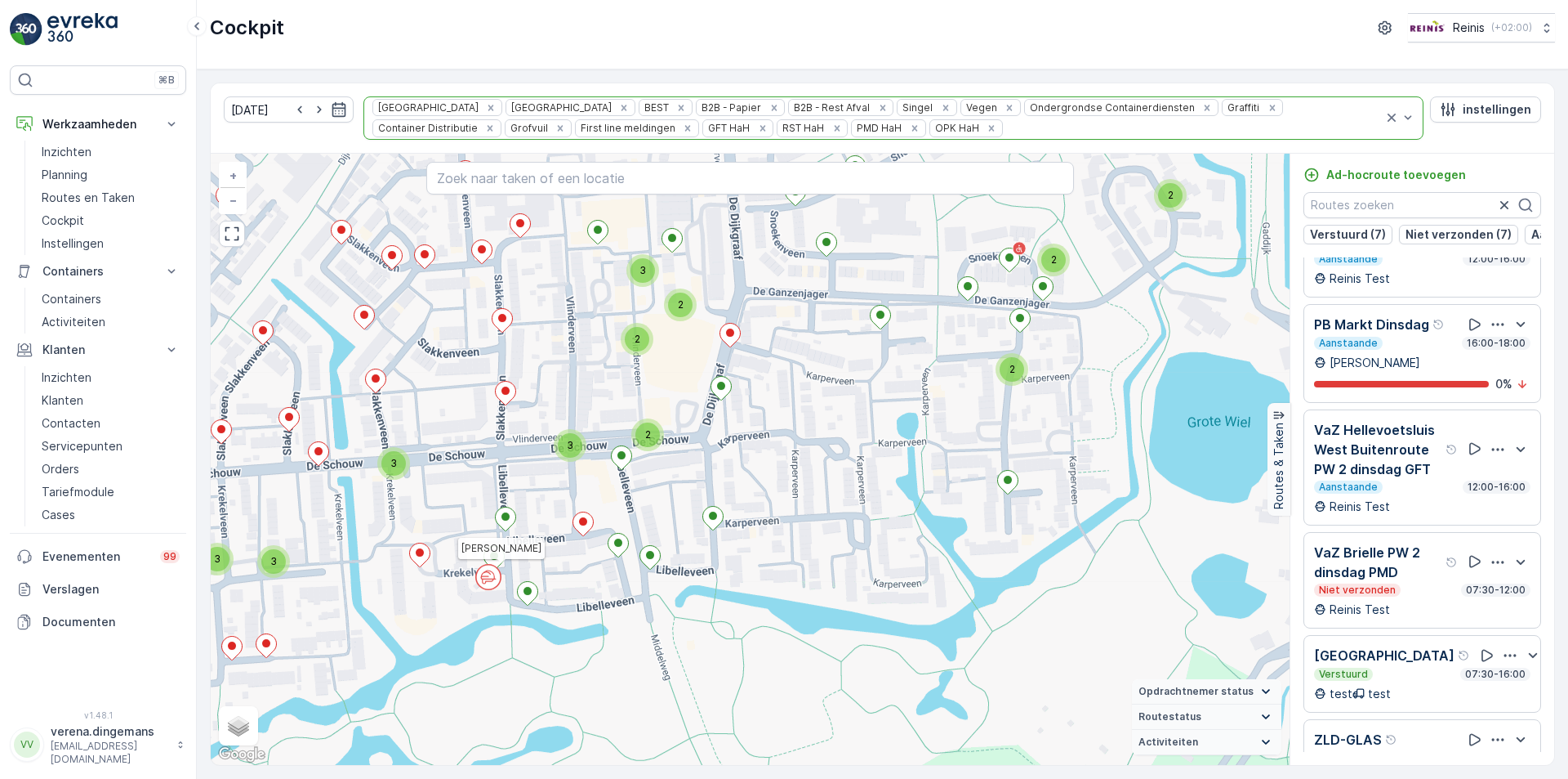
scroll to position [980, 0]
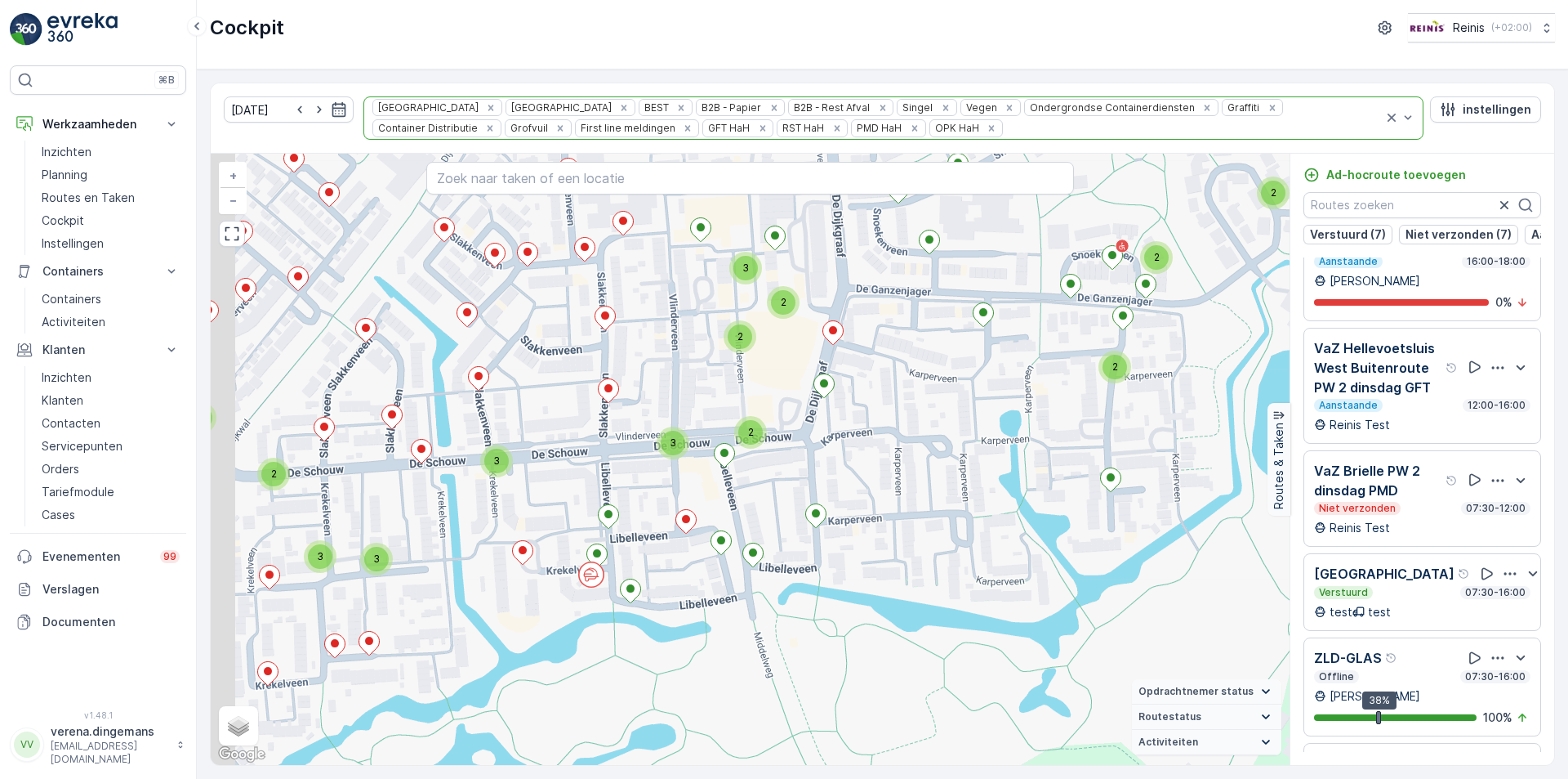
drag, startPoint x: 557, startPoint y: 562, endPoint x: 660, endPoint y: 559, distance: 103.0
click at [660, 559] on div "2 2 2 4 2 3 2 3 4 3 2 2 2 3 2 2 2 2 2 2 2 2 2 3 3 2 3 2 2 3 3 2 3 2 5 2 3 2 2 3…" at bounding box center [750, 459] width 1079 height 611
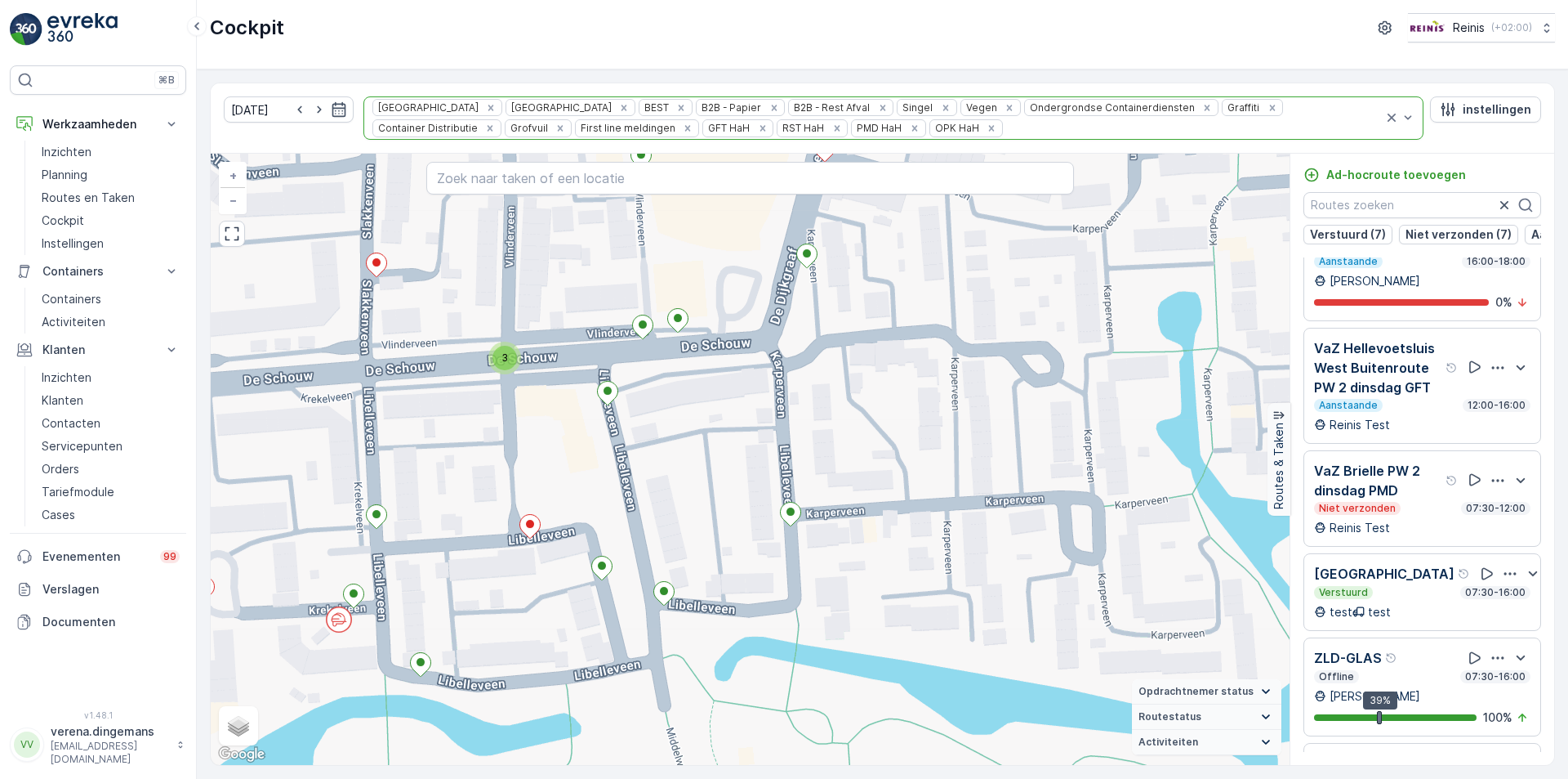
drag, startPoint x: 1099, startPoint y: 519, endPoint x: 857, endPoint y: 572, distance: 247.7
click at [857, 572] on div "3 2 3 2 2 2 2 2 2 2 6 2 2 2 2 2 2 2 2 2 4 2 2 2 3 3 2 3 3 2 2 2 2 2 2 2 2 3 2 3…" at bounding box center [750, 459] width 1079 height 611
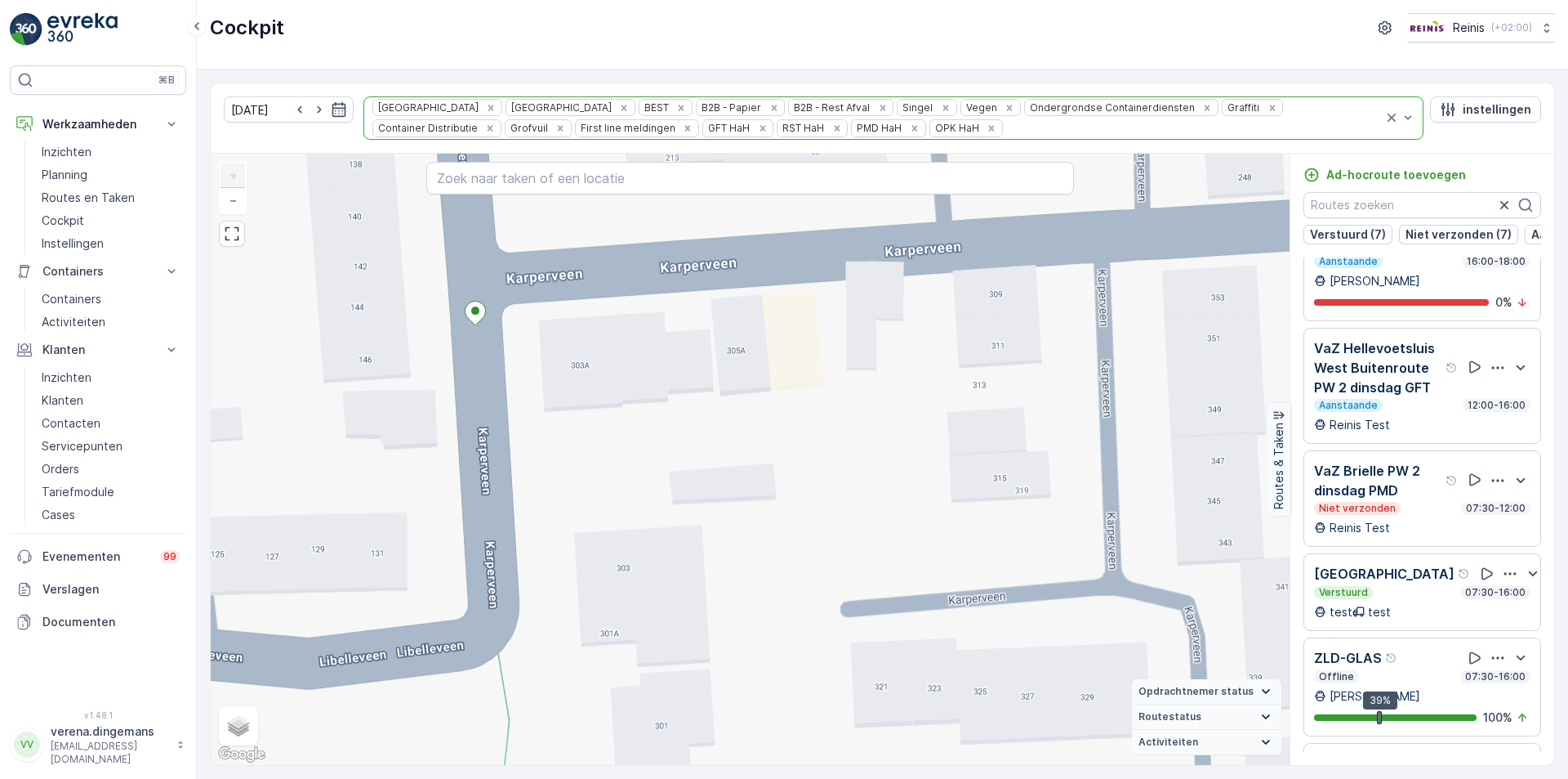
drag, startPoint x: 482, startPoint y: 561, endPoint x: 600, endPoint y: 313, distance: 274.6
click at [600, 313] on div "2 2 2 2 2 2 2 2 2 2 Henk van Es + − Satelliet stappenplan Terrein Hybride Leafl…" at bounding box center [750, 459] width 1079 height 611
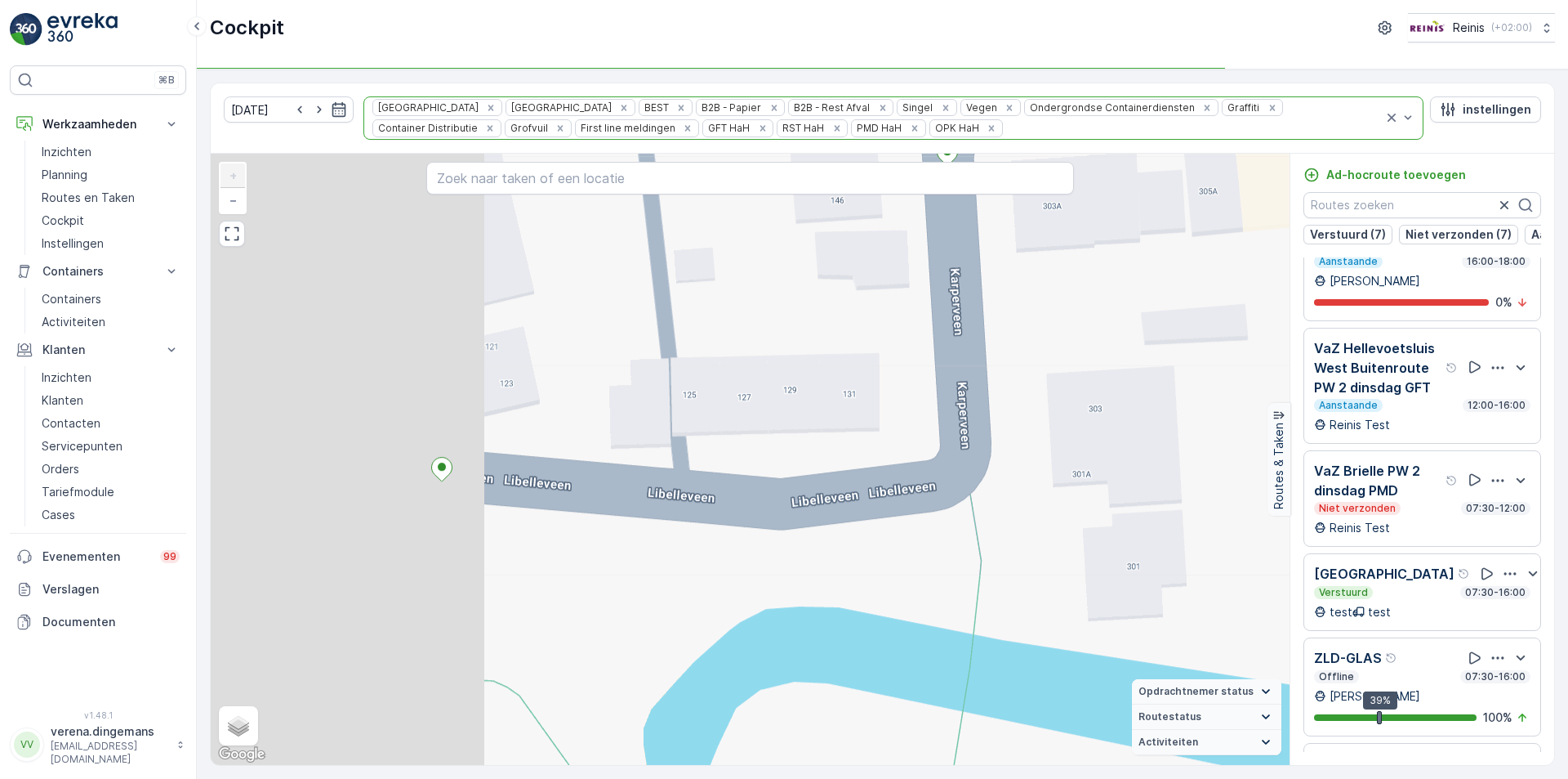
drag, startPoint x: 572, startPoint y: 656, endPoint x: 1045, endPoint y: 497, distance: 499.0
click at [1045, 497] on div "2 2 2 2 2 2 2 2 2 2 Henk van Es + − Satelliet stappenplan Terrein Hybride Leafl…" at bounding box center [750, 459] width 1079 height 611
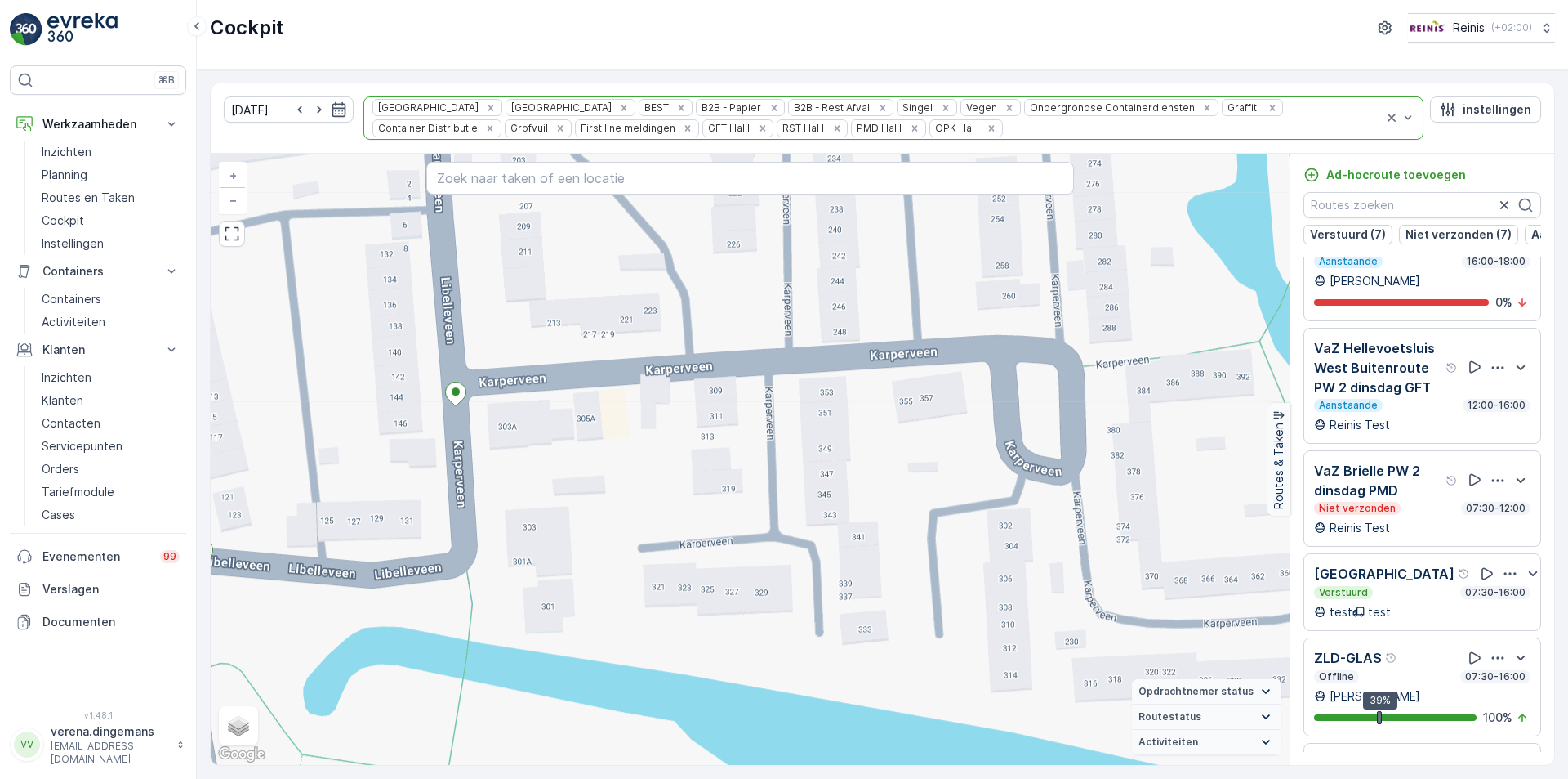
drag, startPoint x: 1065, startPoint y: 501, endPoint x: 687, endPoint y: 514, distance: 378.2
click at [687, 514] on div "2 2 2 2 3 3 2 2 2 2 2 2 2 2 2 2 2 2 2 2 2 2 3 2 2 2 2 2 2 2 2 2 2 2 2 2 2 2 Hen…" at bounding box center [750, 459] width 1079 height 611
click at [732, 501] on div "2 2 2 2 3 3 2 2 2 2 2 2 2 2 2 2 2 2 2 2 2 2 3 2 2 2 2 2 2 2 2 2 2 2 2 2 2 2 Hen…" at bounding box center [750, 459] width 1079 height 611
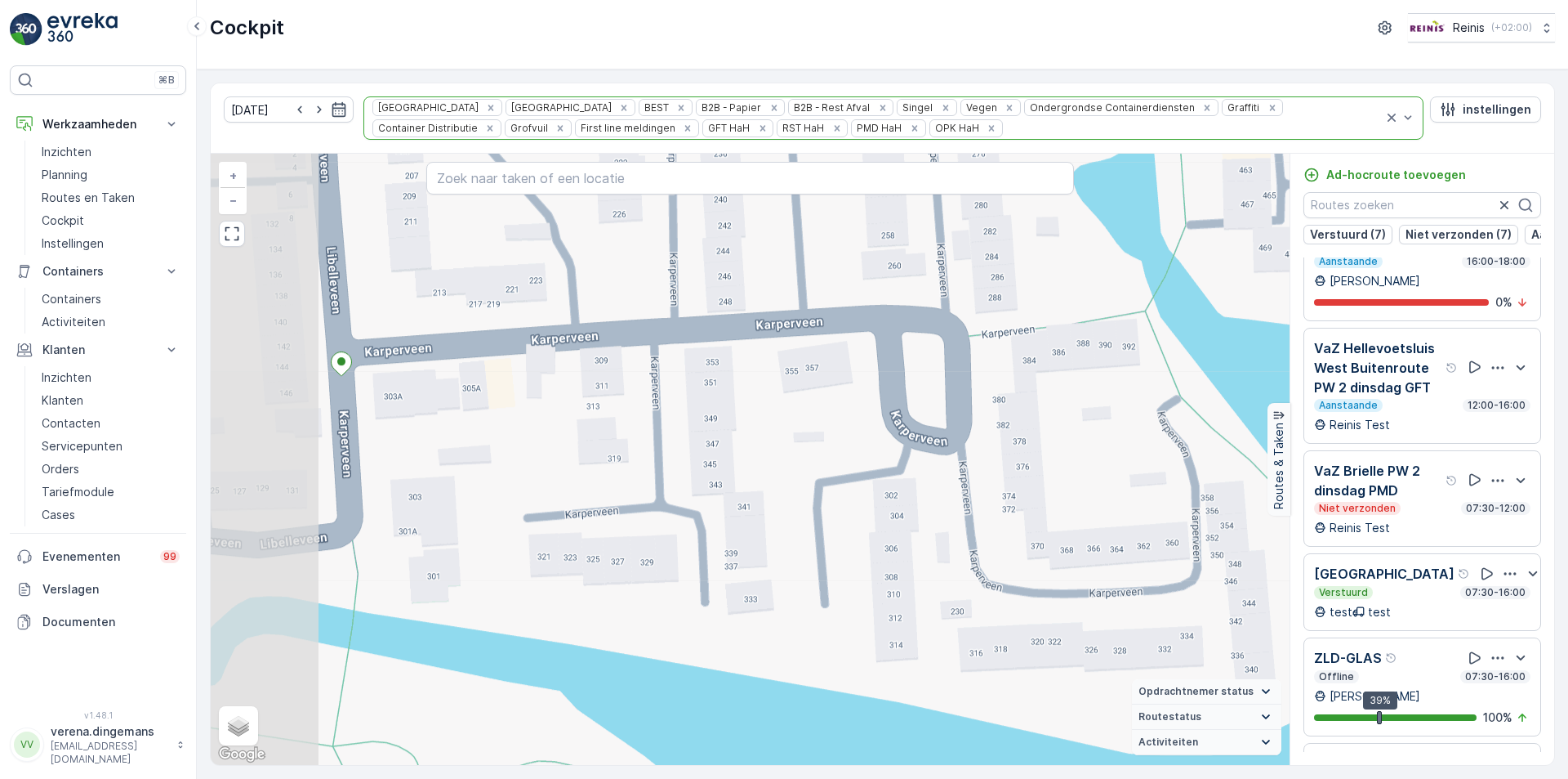
drag, startPoint x: 826, startPoint y: 500, endPoint x: 1172, endPoint y: 465, distance: 347.8
click at [1172, 465] on div "2 2 2 2 2 3 2 2 2 2 2 2 2 2 2 2 2 2 2 2 2 2 2 2 2 2 2 2 2 2 2 2 2 3 3 2 2 2 Hen…" at bounding box center [750, 459] width 1079 height 611
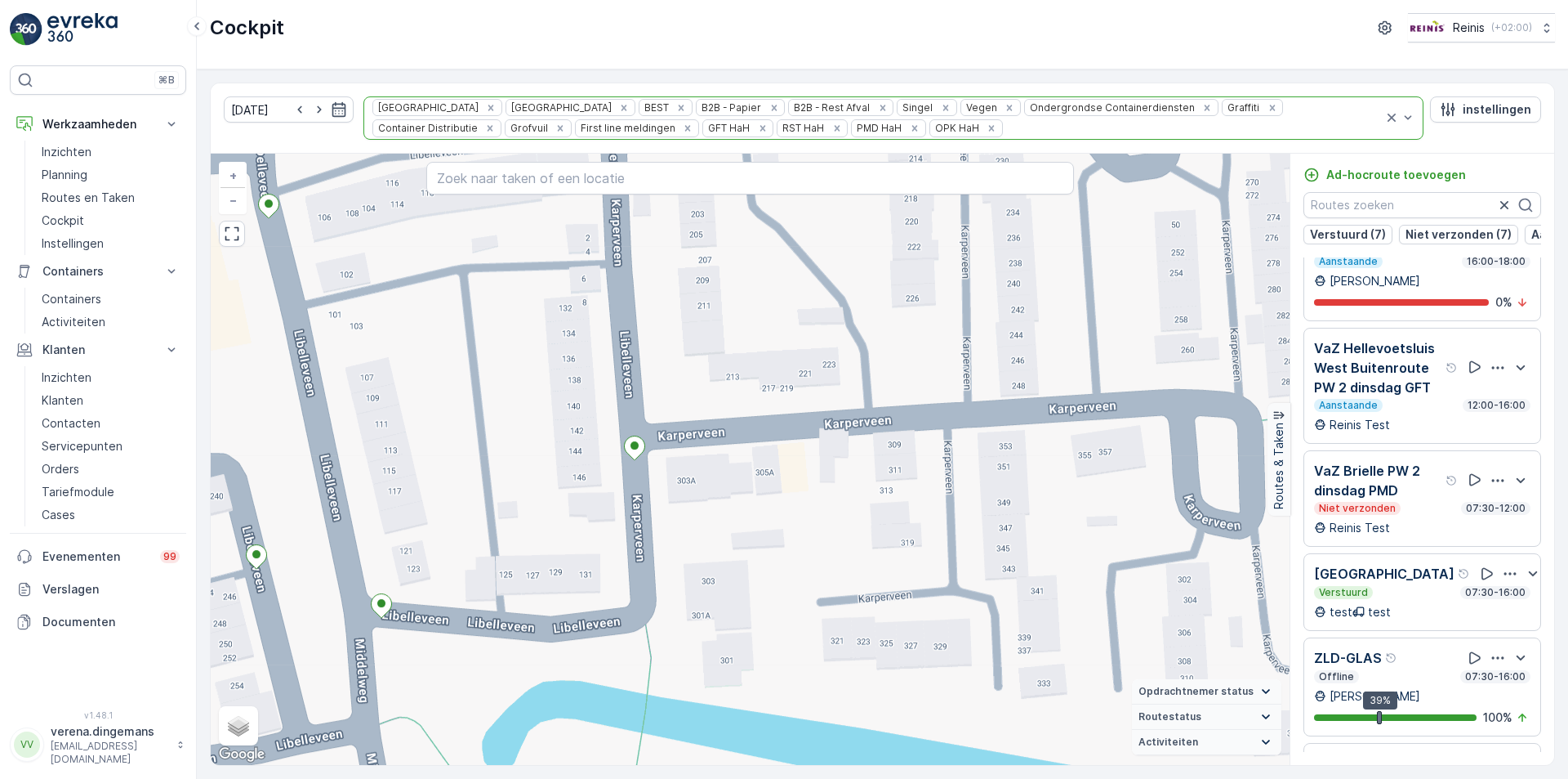
drag, startPoint x: 575, startPoint y: 470, endPoint x: 868, endPoint y: 555, distance: 305.1
click at [868, 555] on div "2 2 2 2 2 3 2 2 2 2 2 2 2 2 2 2 2 2 2 2 2 2 2 2 2 2 2 2 2 2 2 2 2 3 3 2 2 2 Hen…" at bounding box center [750, 459] width 1079 height 611
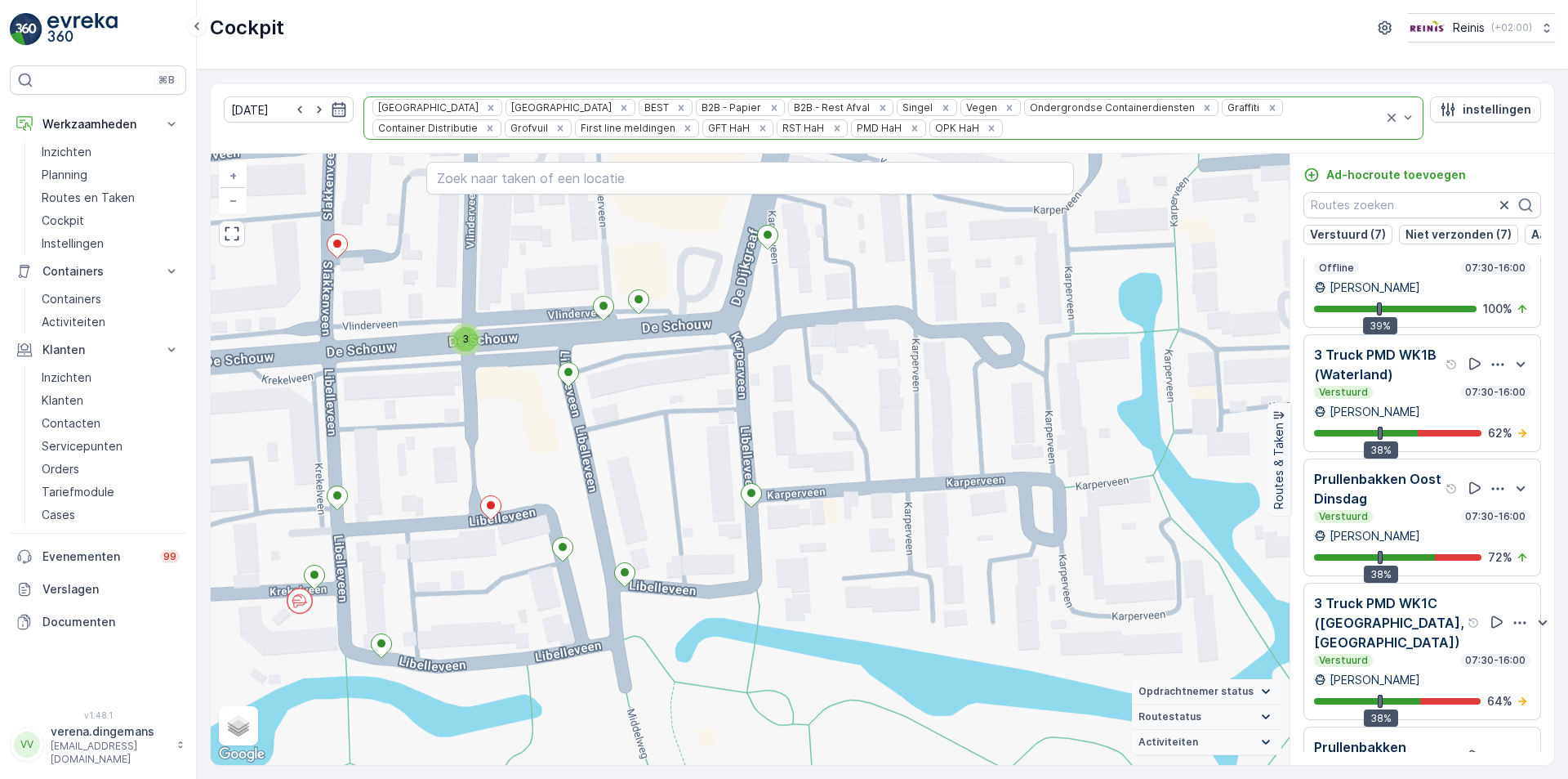
scroll to position [1633, 0]
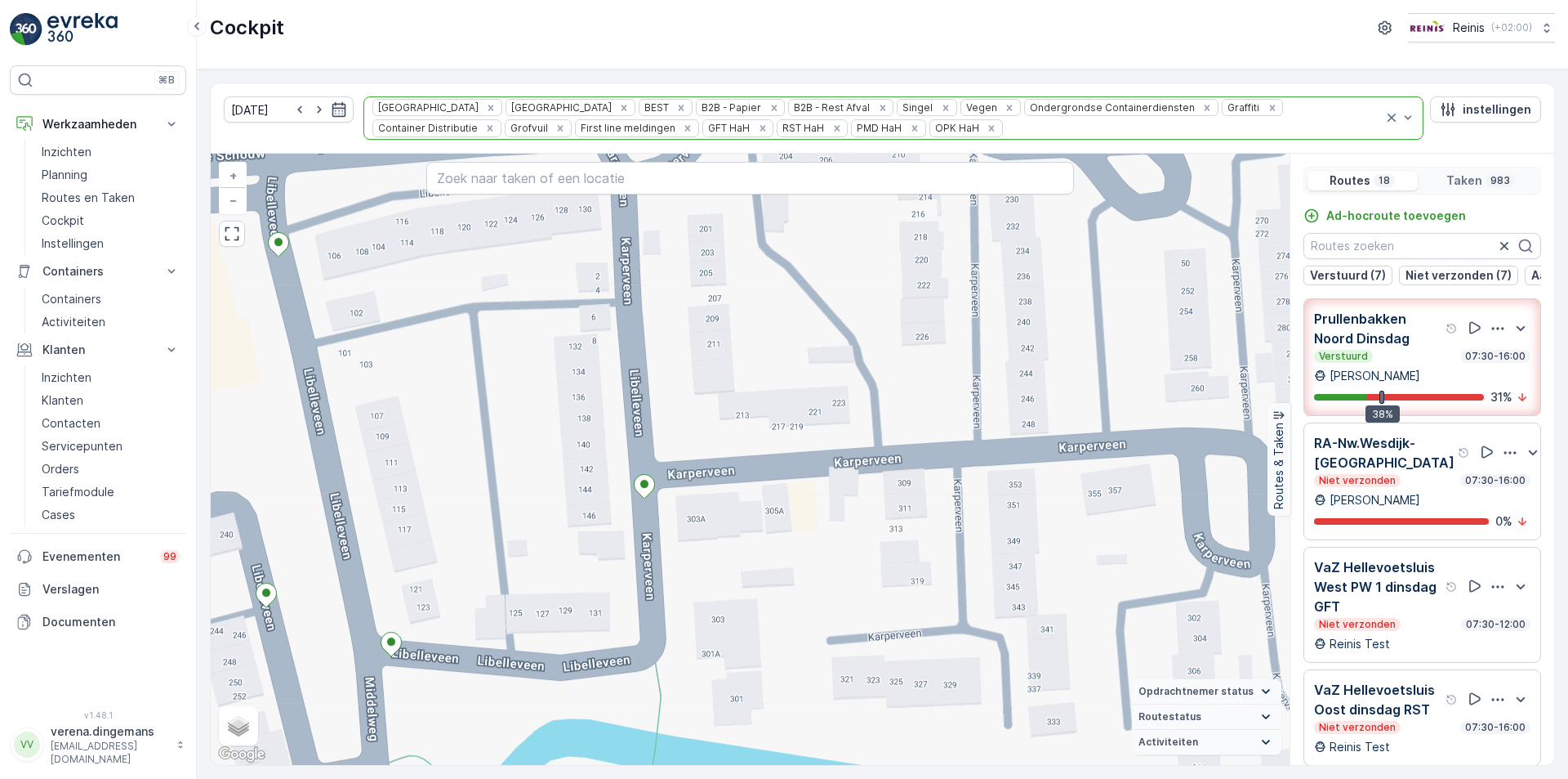
scroll to position [1633, 0]
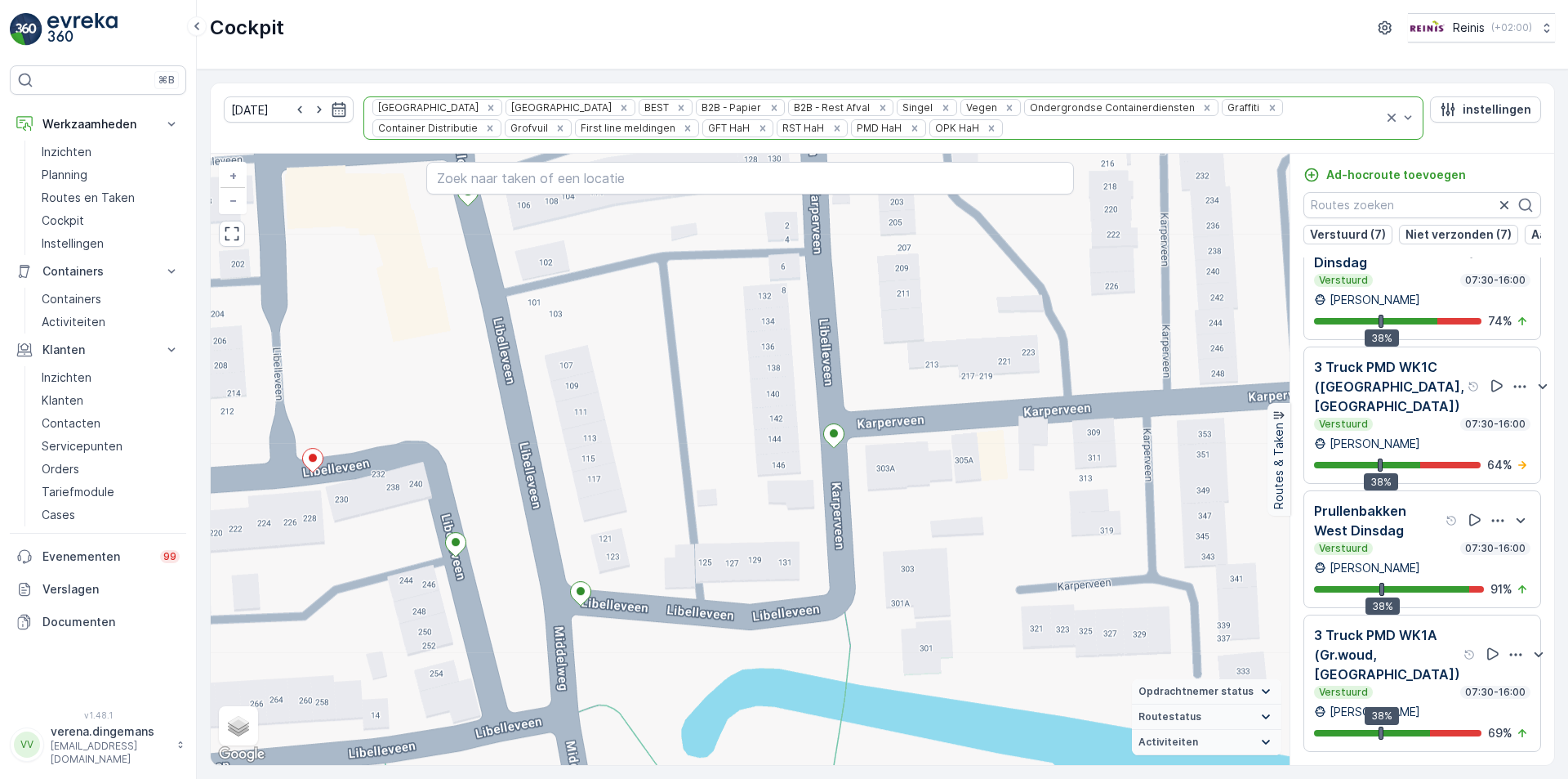
drag, startPoint x: 481, startPoint y: 495, endPoint x: 678, endPoint y: 472, distance: 198.3
click at [678, 472] on div "2 2 2 2 3 3 2 2 2 2 2 2 2 2 2 2 2 2 2 2 2 2 3 2 2 2 2 2 2 2 2 2 2 2 2 2 2 2 Hen…" at bounding box center [750, 459] width 1079 height 611
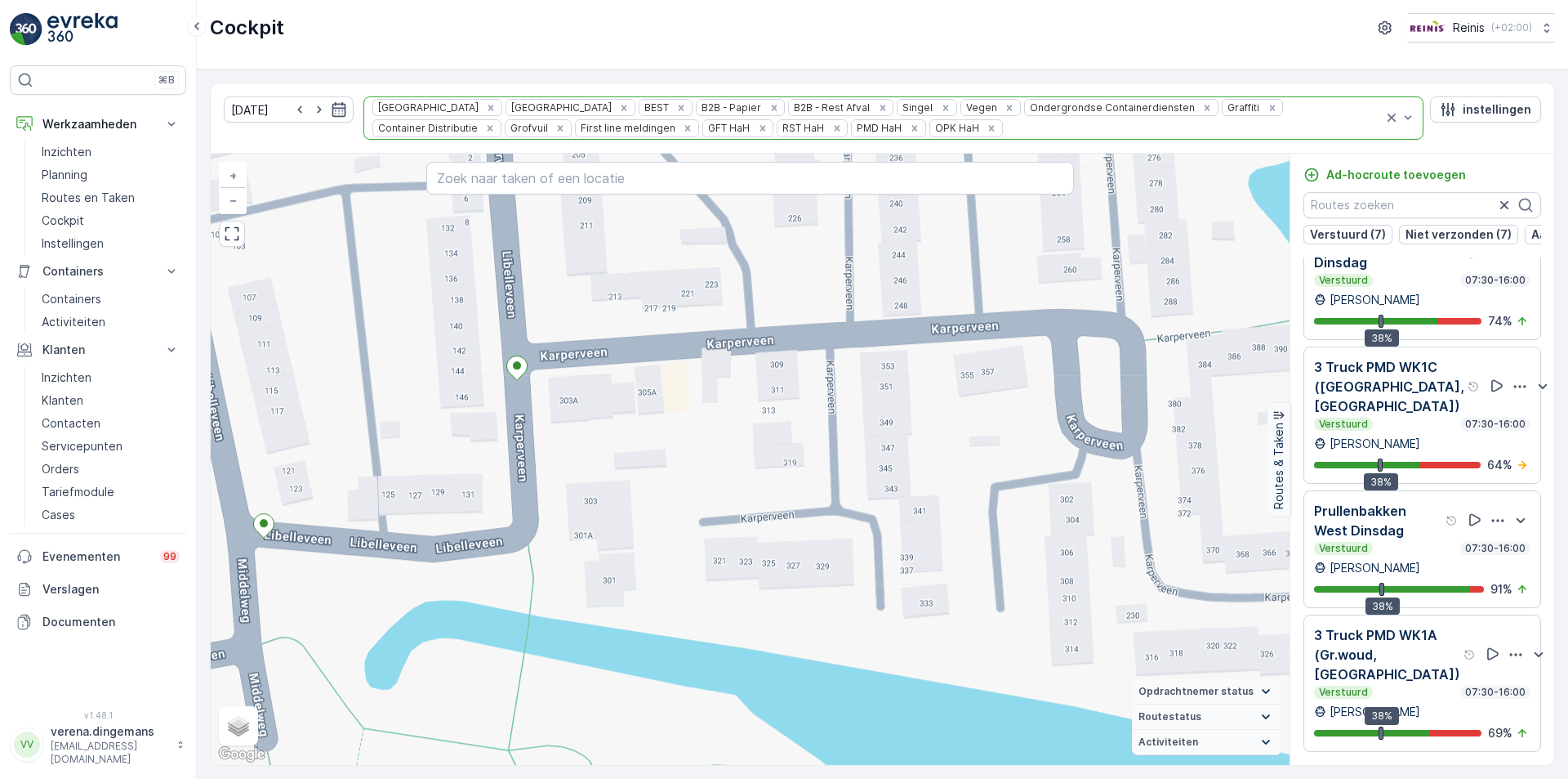
drag, startPoint x: 1027, startPoint y: 511, endPoint x: 710, endPoint y: 443, distance: 324.2
click at [710, 443] on div "2 2 2 2 3 3 2 2 2 2 2 2 2 2 2 2 2 2 2 2 2 2 3 2 2 2 2 2 2 2 2 2 2 2 2 2 2 2 Hen…" at bounding box center [750, 459] width 1079 height 611
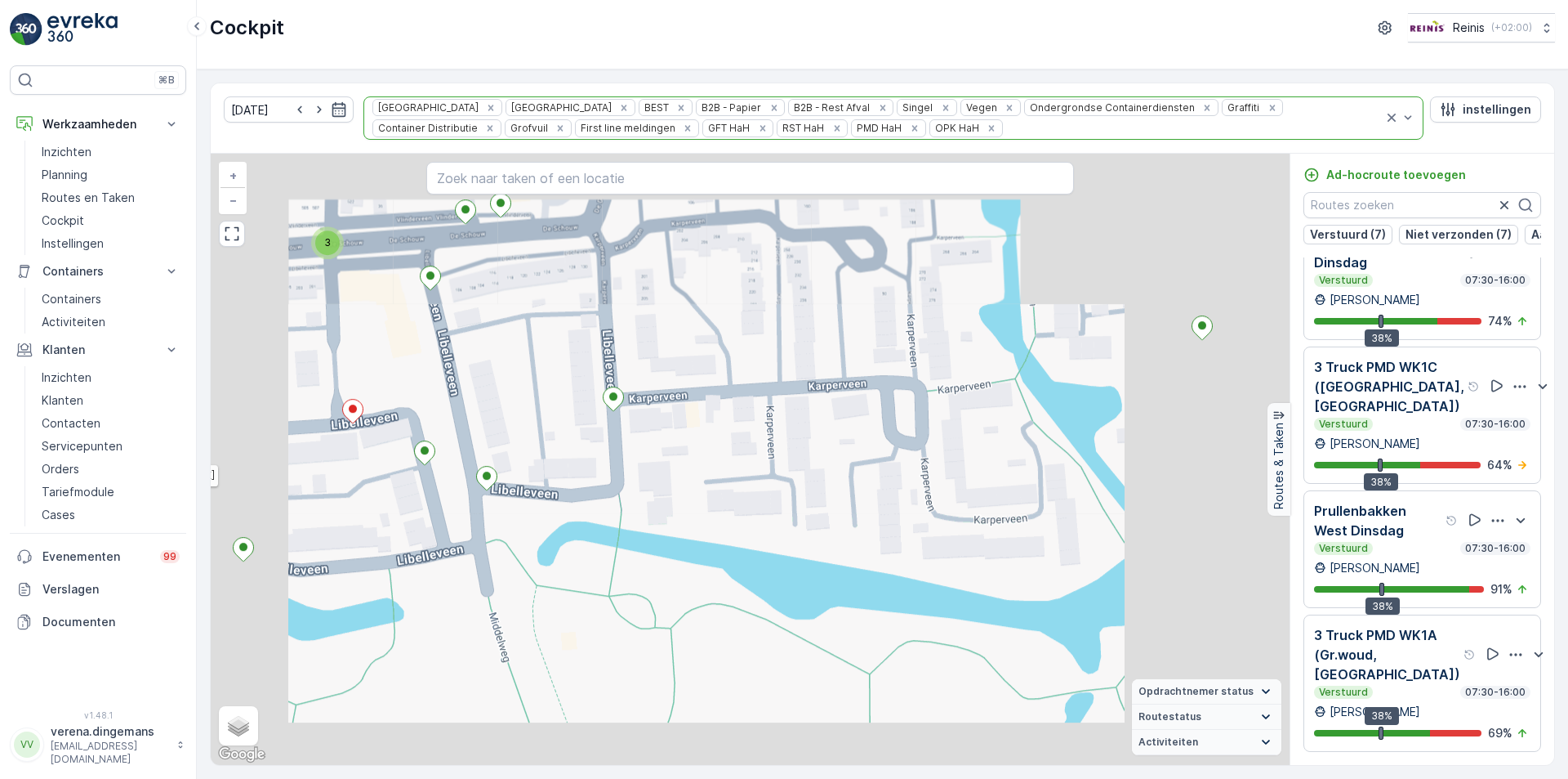
drag, startPoint x: 646, startPoint y: 438, endPoint x: 779, endPoint y: 493, distance: 143.9
click at [779, 493] on div "2 3 3 2 2 2 2 2 2 3 2 2 3 2 3 2 2 2 2 2 2 2 6 2 2 2 2 2 2 2 2 2 4 2 2 2 3 3 2 3…" at bounding box center [750, 459] width 1079 height 611
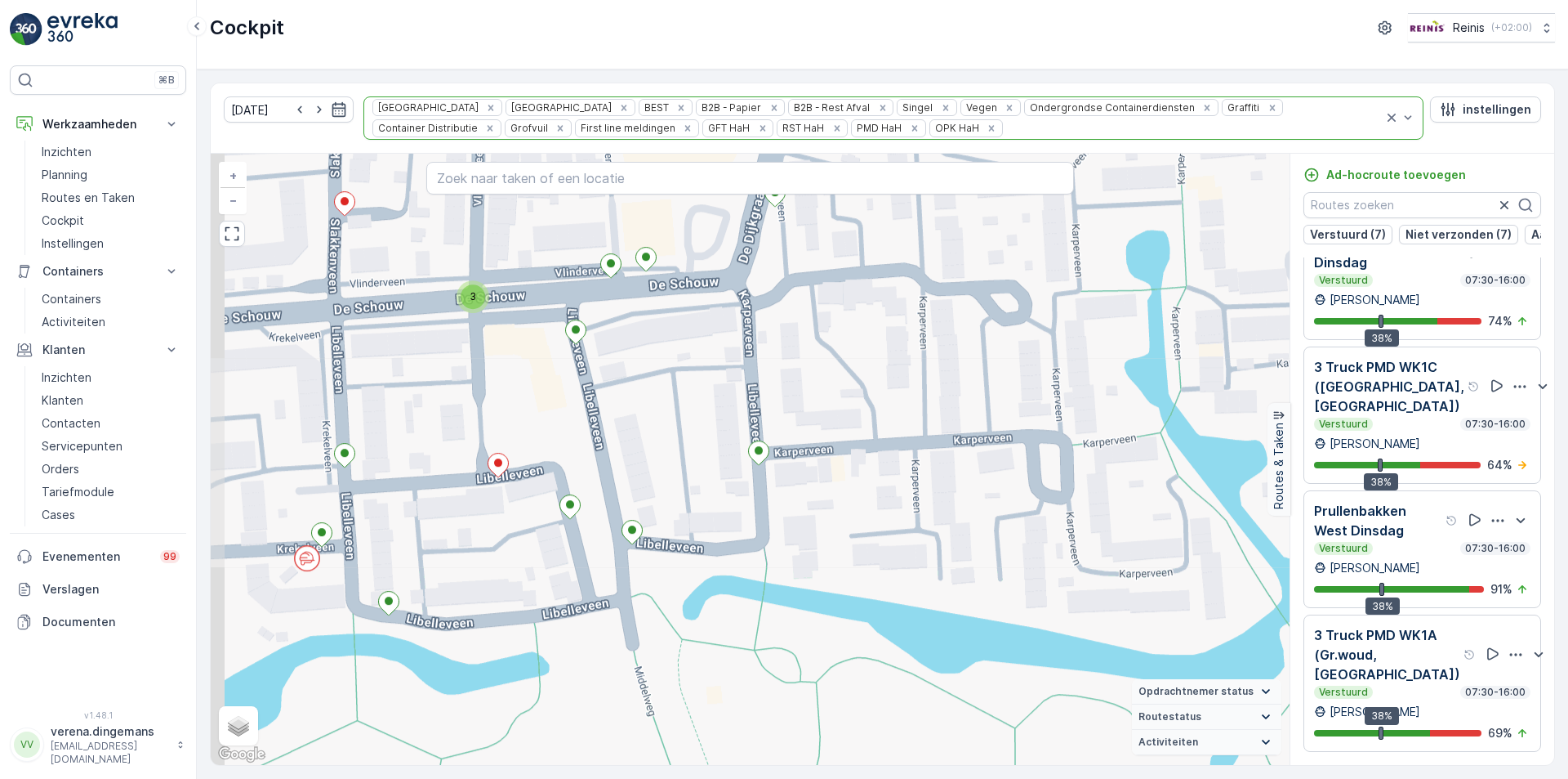
drag, startPoint x: 683, startPoint y: 445, endPoint x: 829, endPoint y: 499, distance: 155.7
click at [829, 499] on div "3 2 3 2 2 2 2 2 2 2 6 2 2 2 2 2 2 2 2 2 4 2 2 2 3 3 2 3 3 2 2 2 2 2 2 2 2 3 2 3…" at bounding box center [750, 459] width 1079 height 611
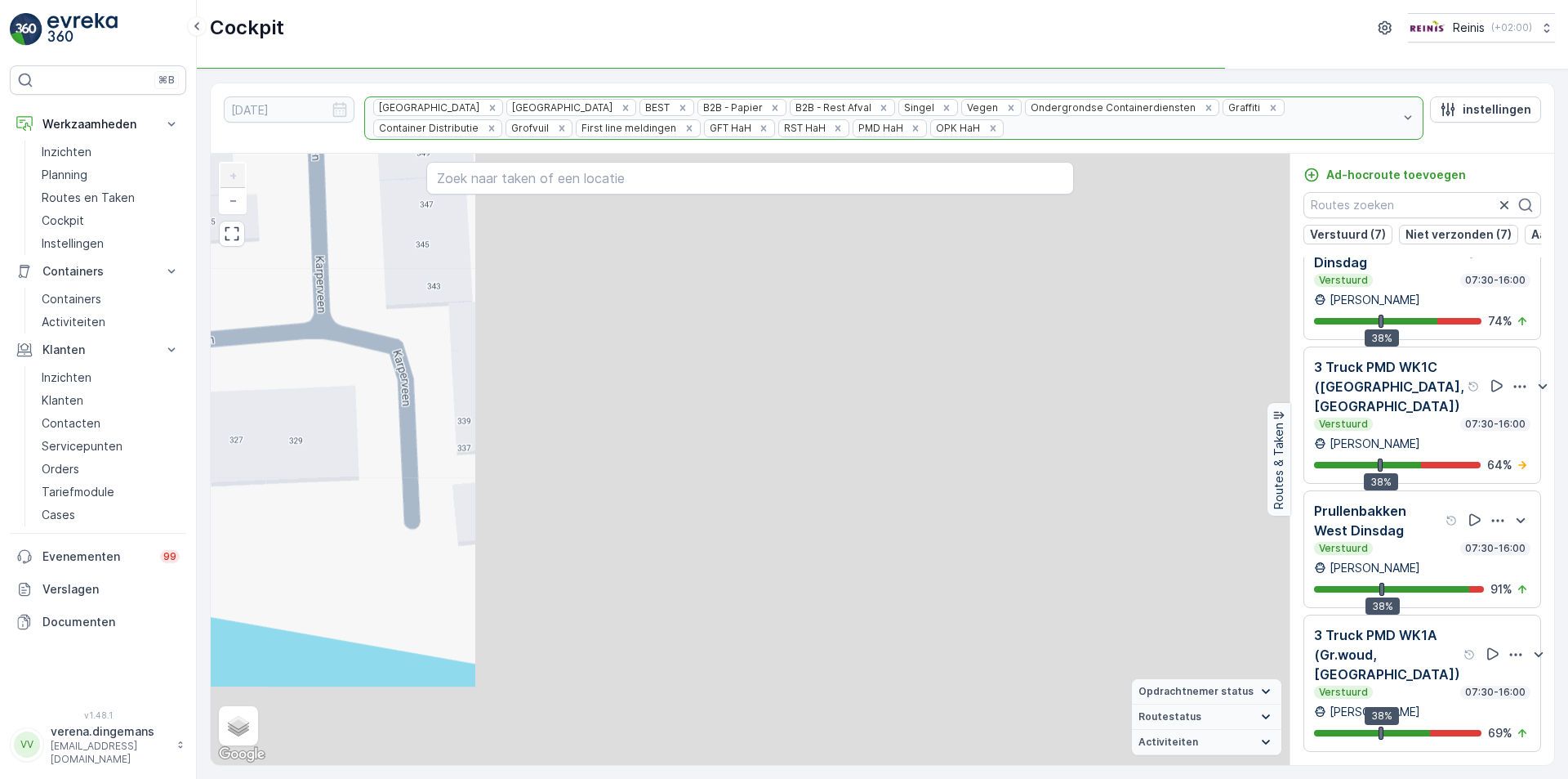
drag, startPoint x: 1022, startPoint y: 536, endPoint x: 203, endPoint y: 336, distance: 843.1
click at [203, 336] on div "[DATE] Prullenbakken Huis aan Huis BEST B2B - Papier B2B - Rest Afval Singel Ve…" at bounding box center [882, 424] width 1371 height 709
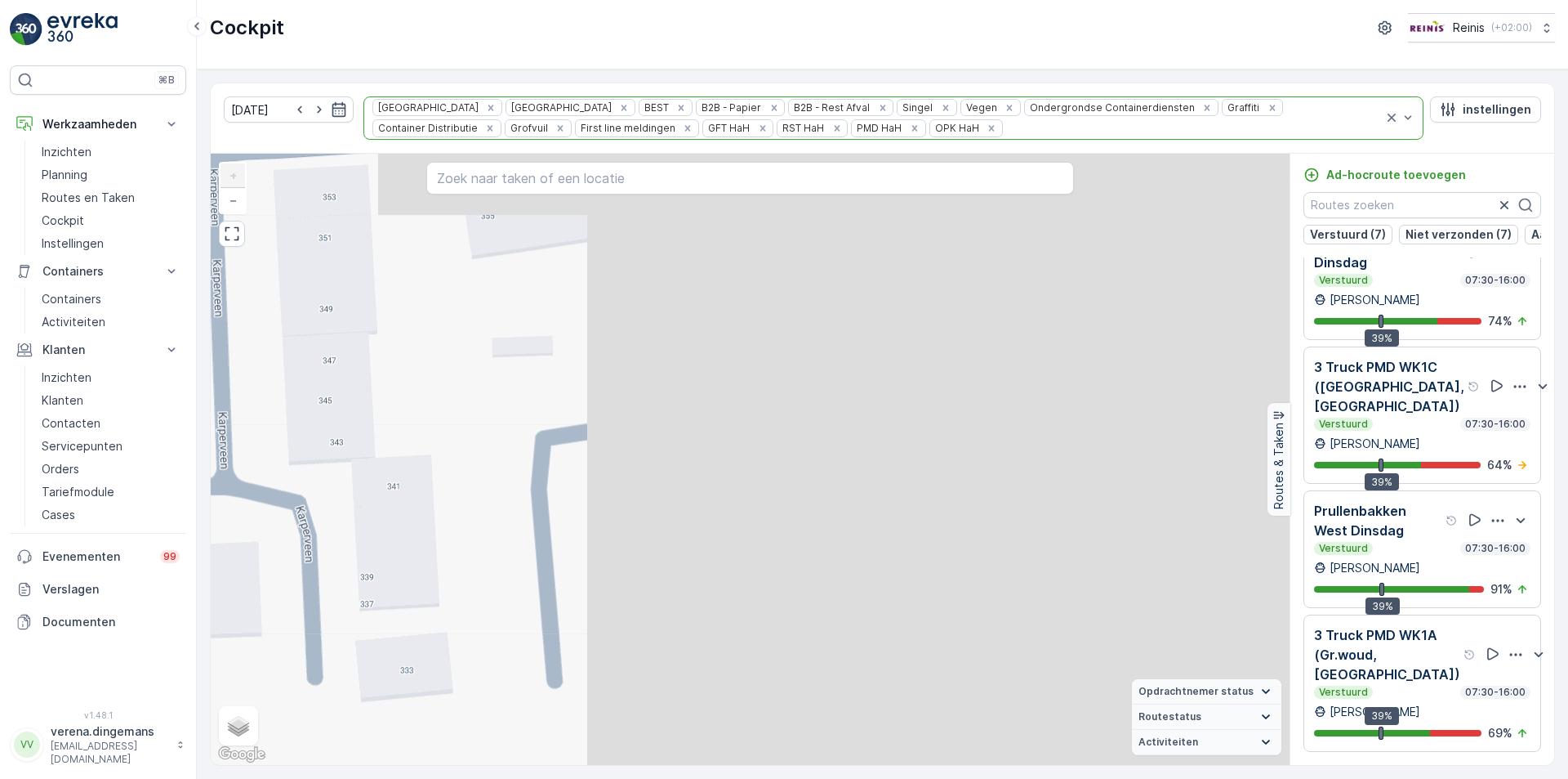
drag, startPoint x: 805, startPoint y: 343, endPoint x: 708, endPoint y: 499, distance: 183.7
click at [708, 499] on div "2 2 2 2 2 2 2 2 2 2 + − Satelliet stappenplan Terrein Hybride Leaflet Sneltoets…" at bounding box center [750, 459] width 1079 height 611
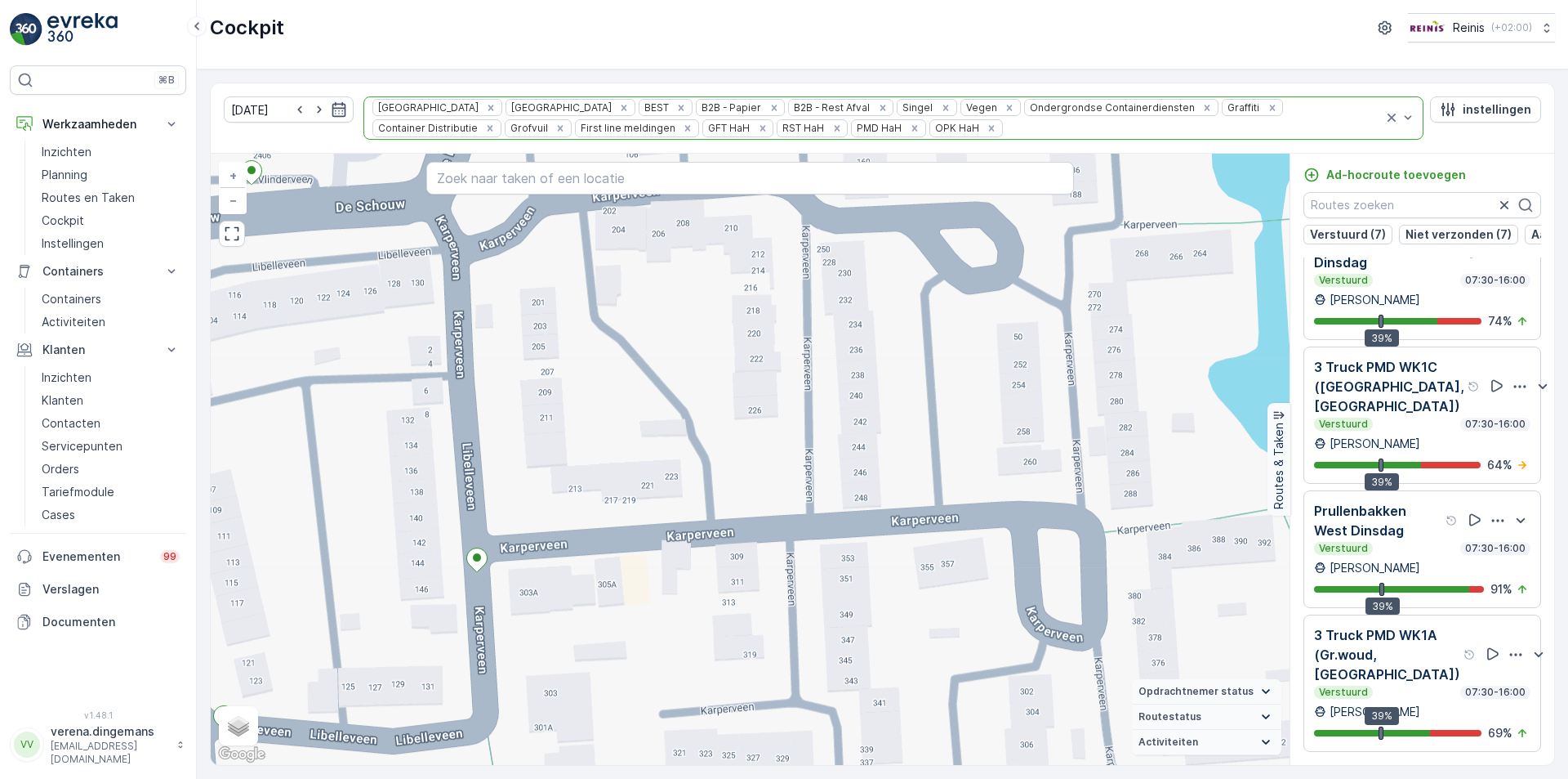
drag, startPoint x: 671, startPoint y: 529, endPoint x: 757, endPoint y: 563, distance: 92.5
click at [757, 563] on div "2 2 2 2 3 3 2 2 2 2 2 2 2 2 2 2 2 2 2 2 2 2 3 2 2 2 2 2 2 2 2 2 2 2 2 2 2 2 + −…" at bounding box center [750, 459] width 1079 height 611
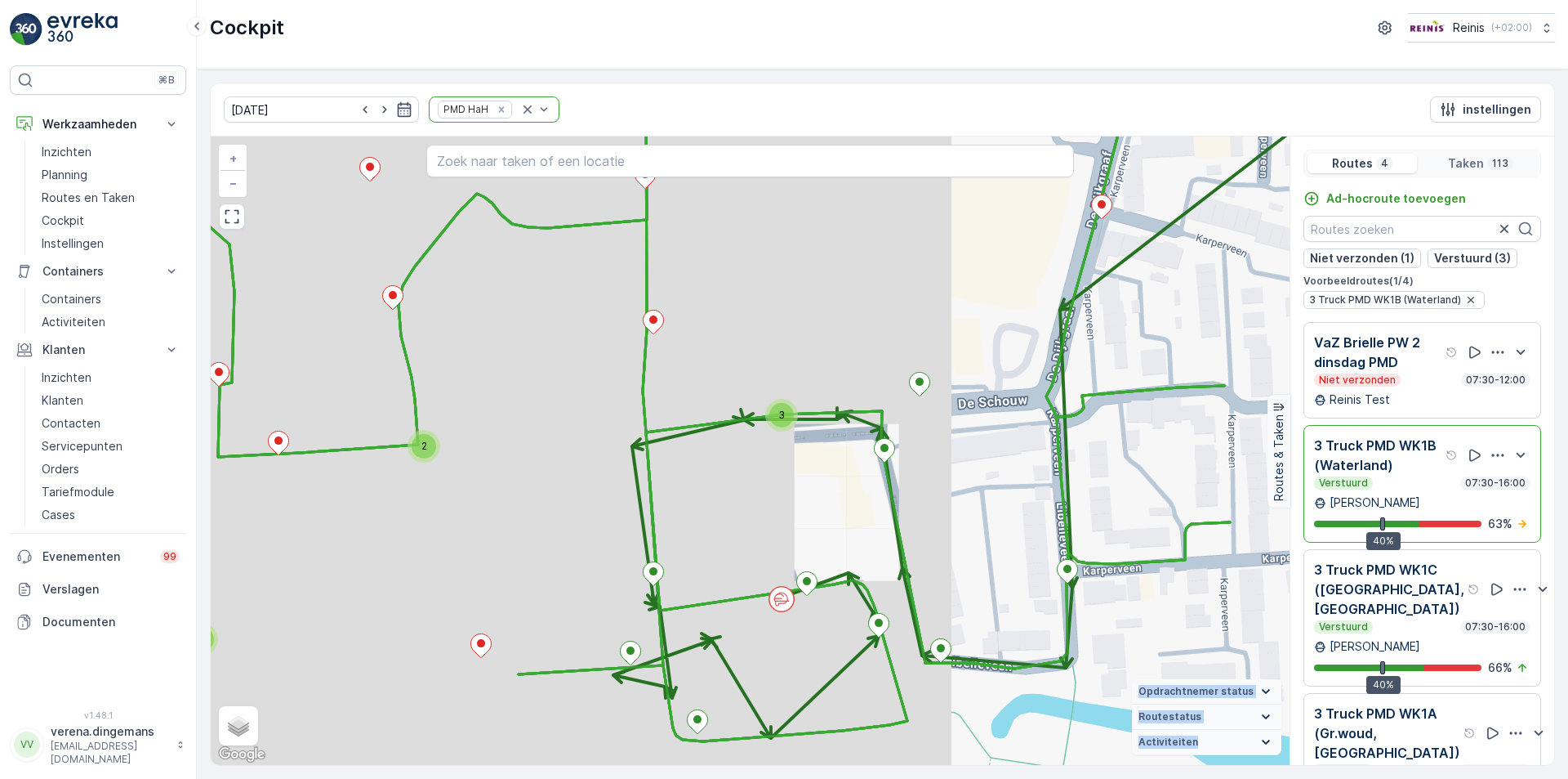
drag, startPoint x: 1039, startPoint y: 551, endPoint x: 697, endPoint y: 362, distance: 390.7
click at [697, 362] on div "2 3 2 2 2 3 2 + − Satelliet stappenplan Terrein Hybride Leaflet Sneltoetsen Kaa…" at bounding box center [750, 450] width 1079 height 628
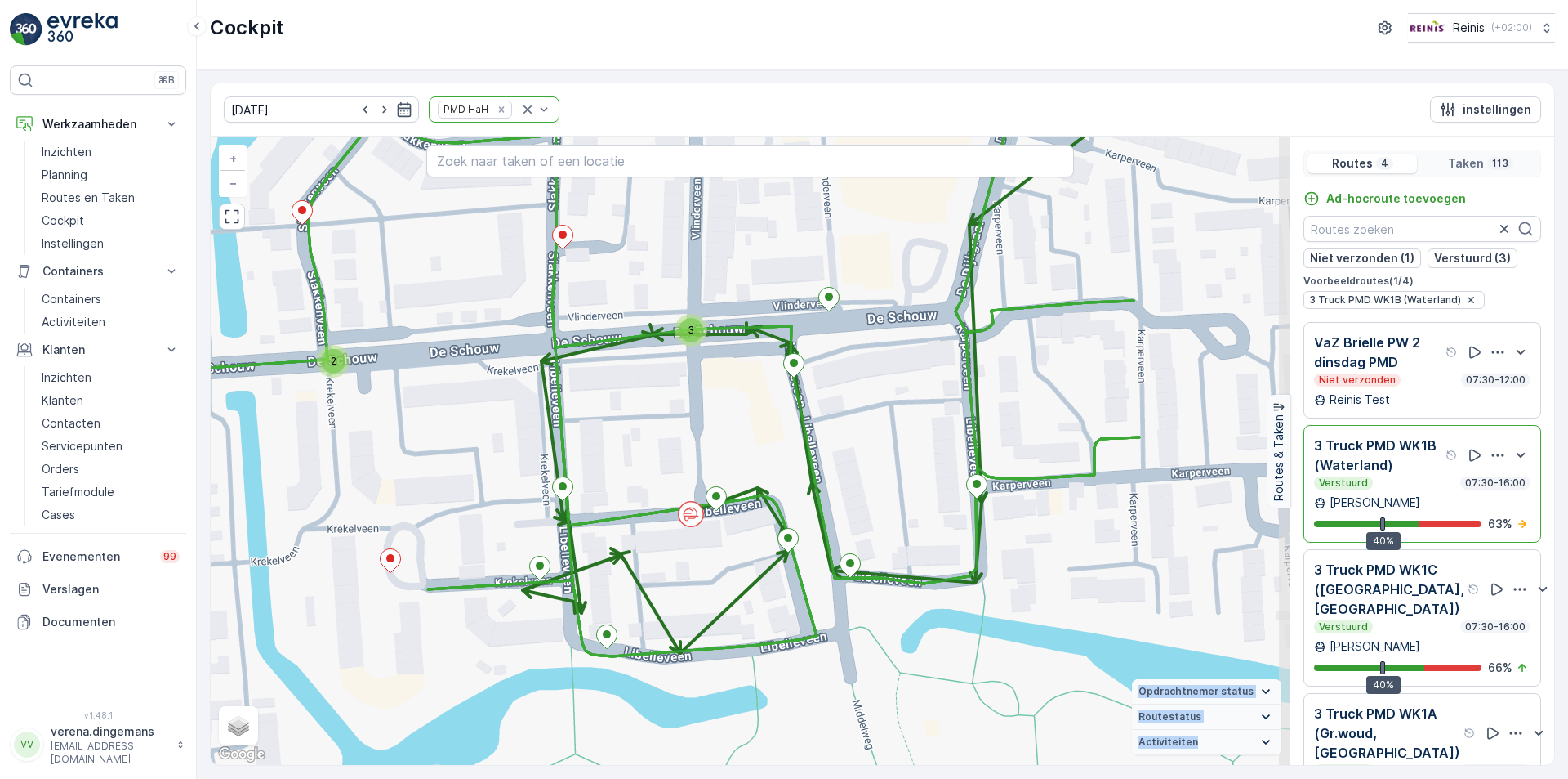
drag, startPoint x: 941, startPoint y: 601, endPoint x: 850, endPoint y: 515, distance: 125.2
click at [850, 515] on div "3 2 2 2 3 2 + − Satelliet stappenplan Terrein Hybride Leaflet Sneltoetsen Kaart…" at bounding box center [750, 450] width 1079 height 628
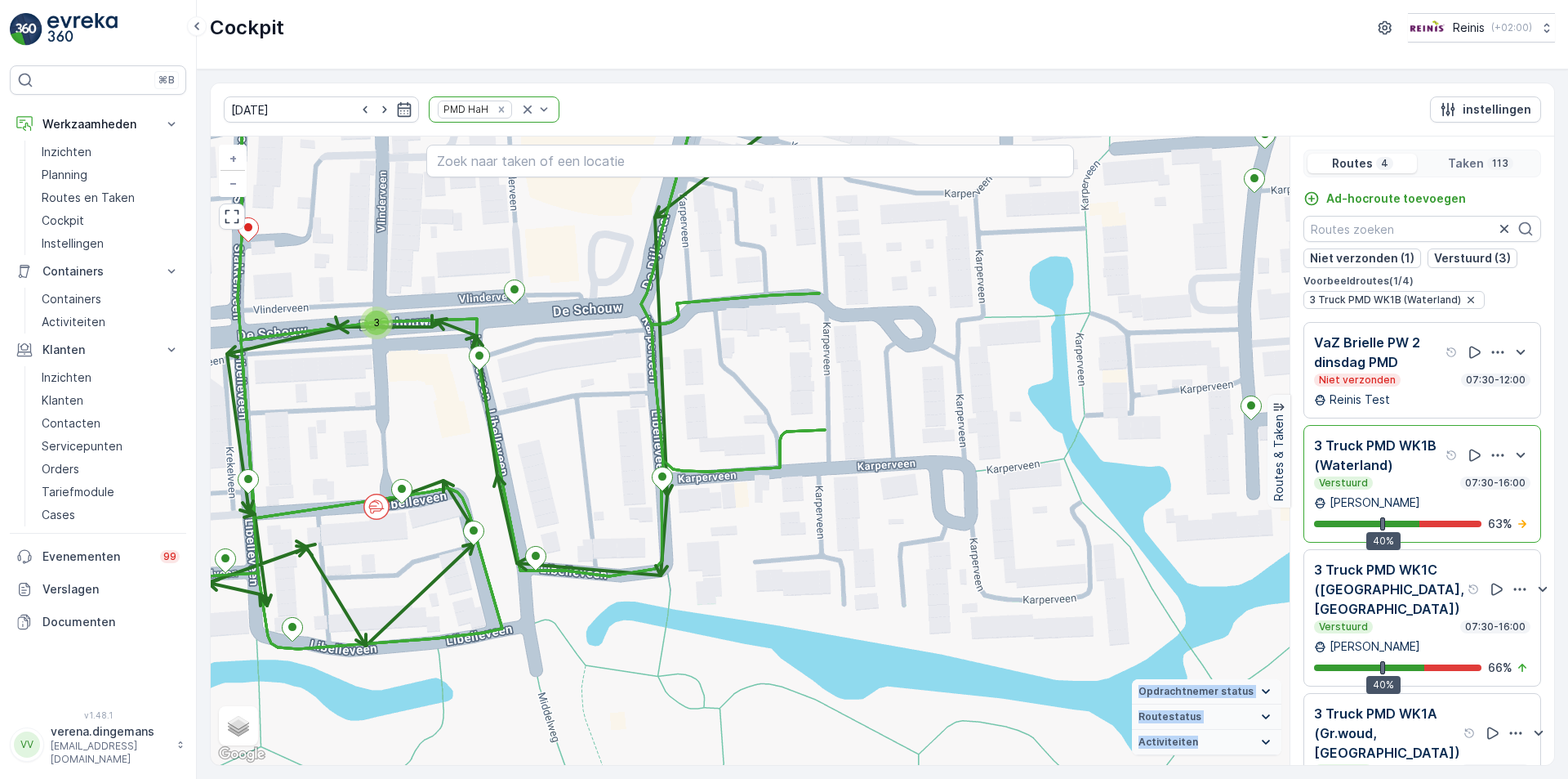
drag, startPoint x: 1206, startPoint y: 520, endPoint x: 892, endPoint y: 514, distance: 314.1
click at [892, 514] on div "3 2 2 2 3 2 + − Satelliet stappenplan Terrein Hybride Leaflet Sneltoetsen Kaart…" at bounding box center [750, 450] width 1079 height 628
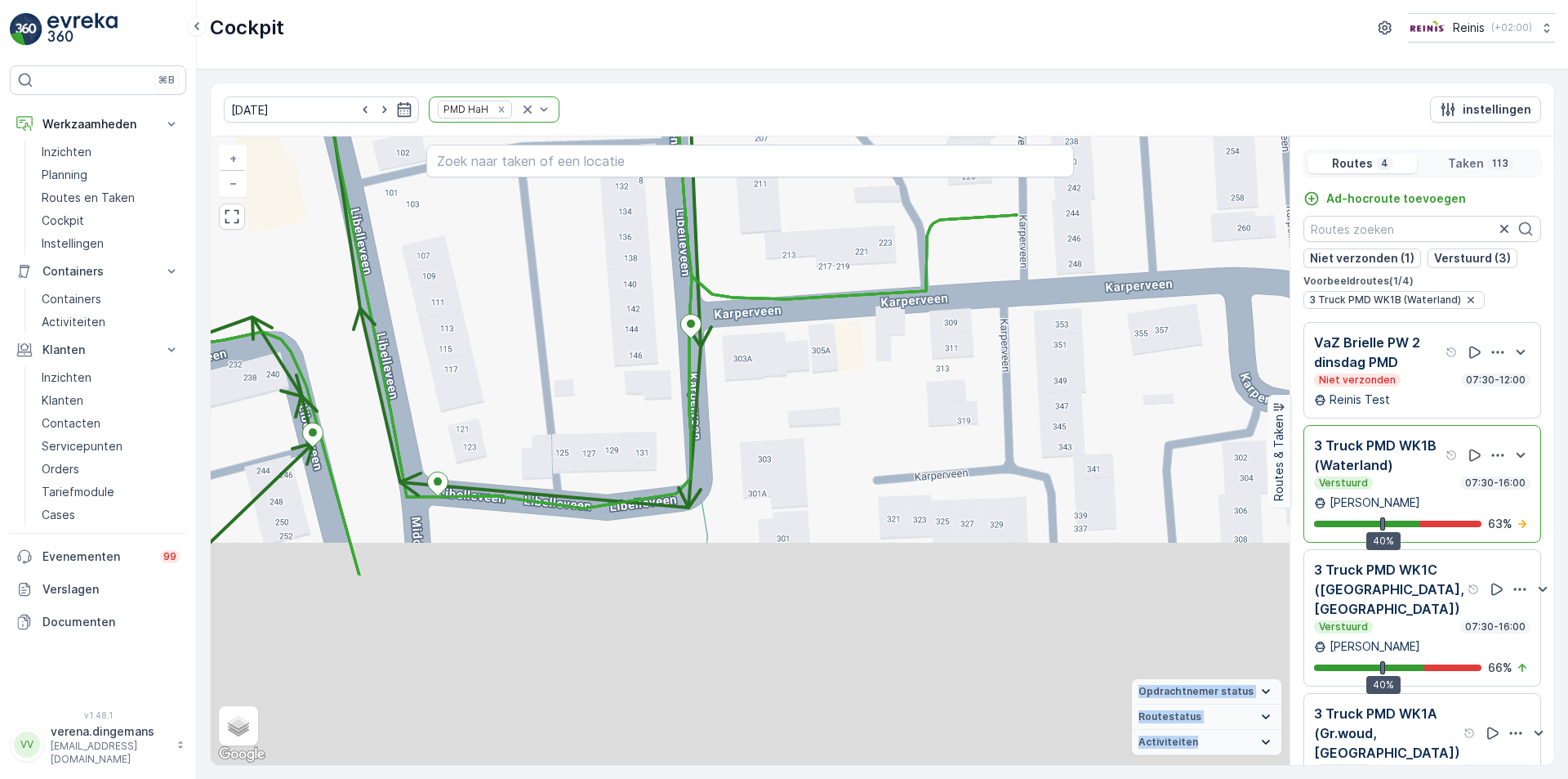
drag, startPoint x: 910, startPoint y: 643, endPoint x: 761, endPoint y: 391, distance: 292.8
click at [761, 391] on div "2 2 2 + − Satelliet stappenplan Terrein Hybride Leaflet Sneltoetsen Kaartgegeve…" at bounding box center [750, 450] width 1079 height 628
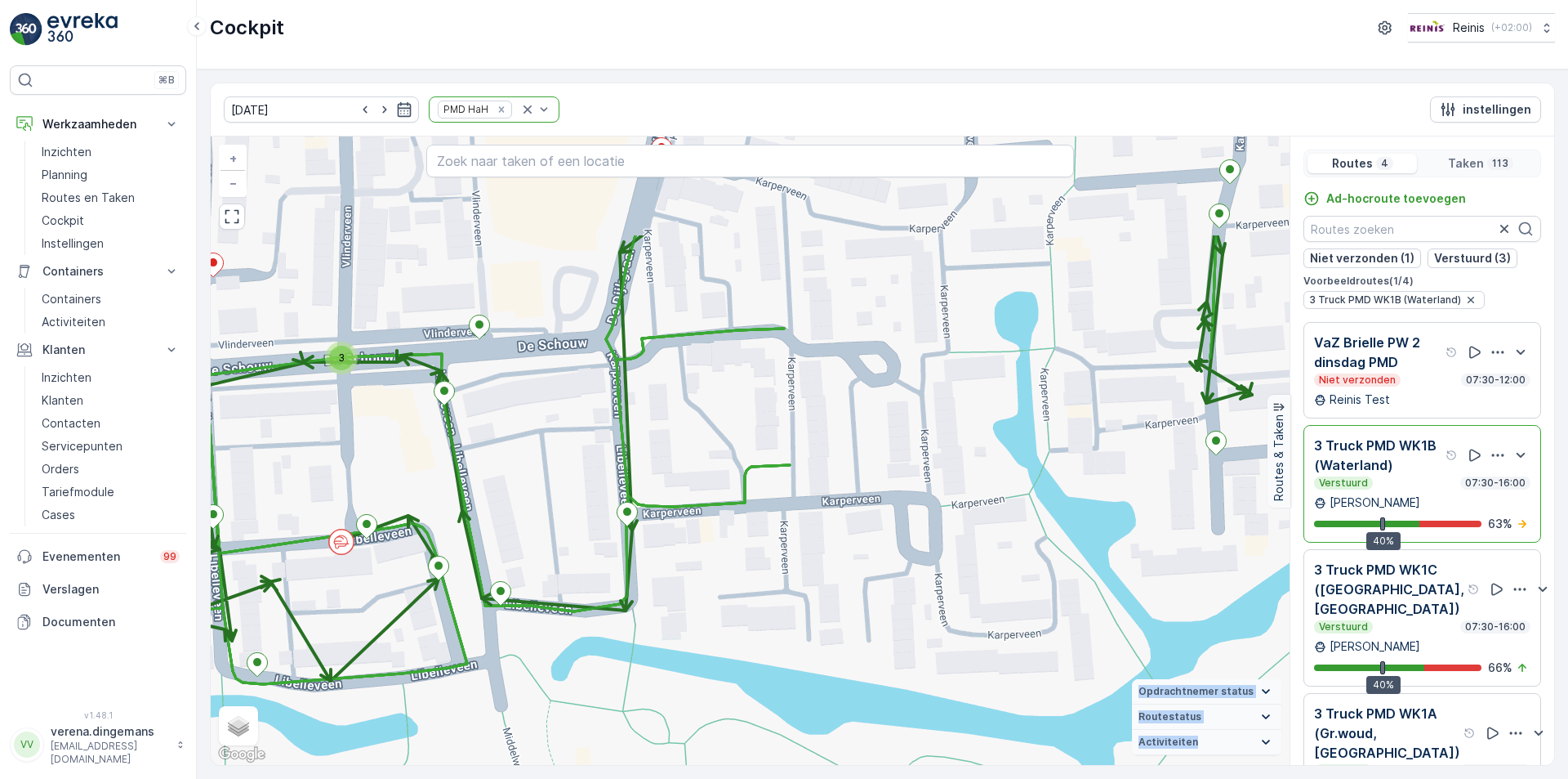
drag, startPoint x: 880, startPoint y: 340, endPoint x: 774, endPoint y: 502, distance: 193.6
click at [774, 502] on div "3 2 2 2 3 2 + − Satelliet stappenplan Terrein Hybride Leaflet Sneltoetsen Kaart…" at bounding box center [750, 450] width 1079 height 628
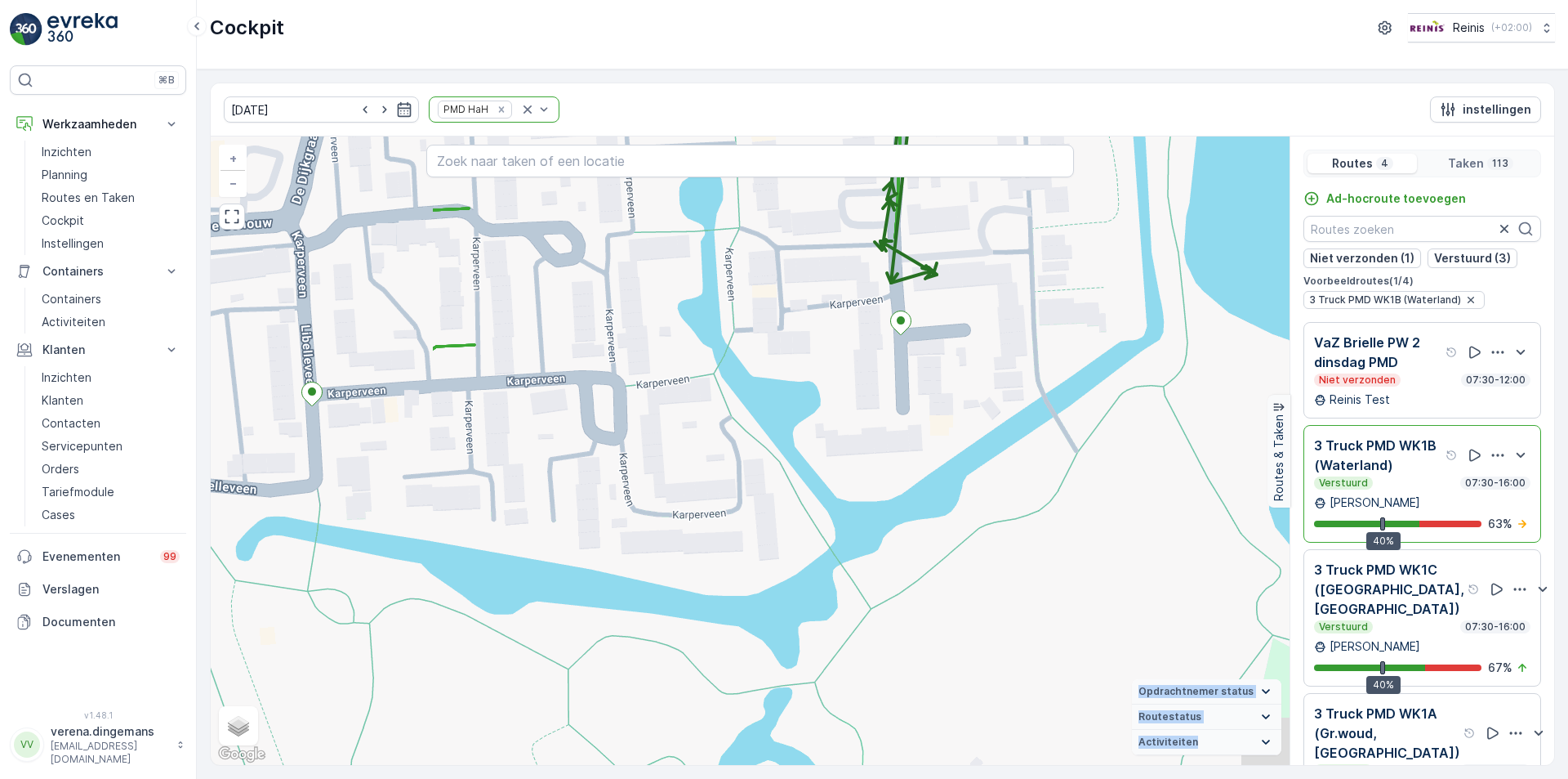
drag, startPoint x: 448, startPoint y: 528, endPoint x: 763, endPoint y: 392, distance: 343.1
click at [763, 392] on div "3 2 2 2 3 2 + − Satelliet stappenplan Terrein Hybride Leaflet Sneltoetsen Kaart…" at bounding box center [750, 450] width 1079 height 628
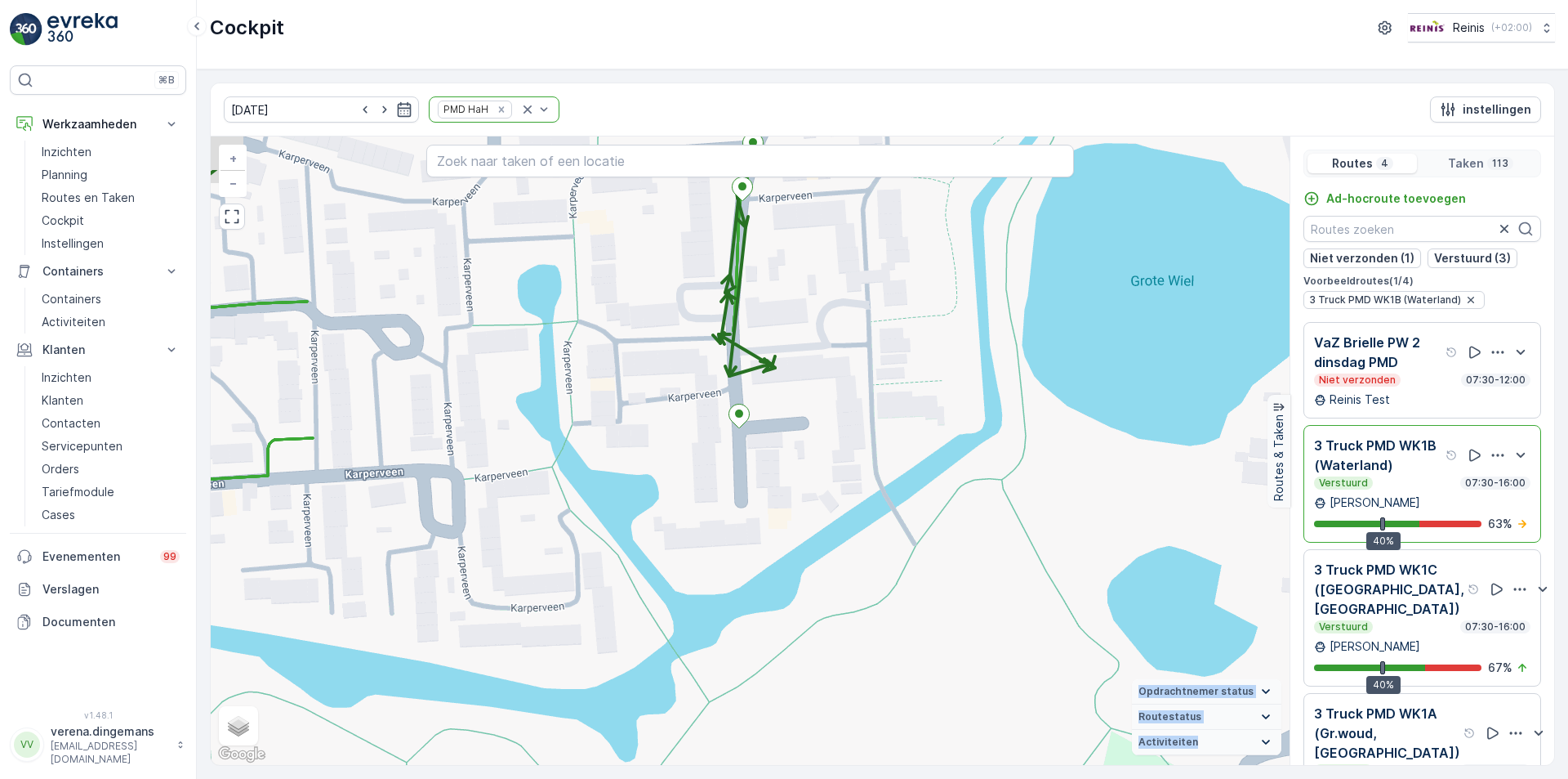
drag, startPoint x: 692, startPoint y: 407, endPoint x: 682, endPoint y: 416, distance: 13.5
click at [682, 416] on div "3 2 2 2 3 2 + − Satelliet stappenplan Terrein Hybride Leaflet Sneltoetsen Kaart…" at bounding box center [750, 450] width 1079 height 628
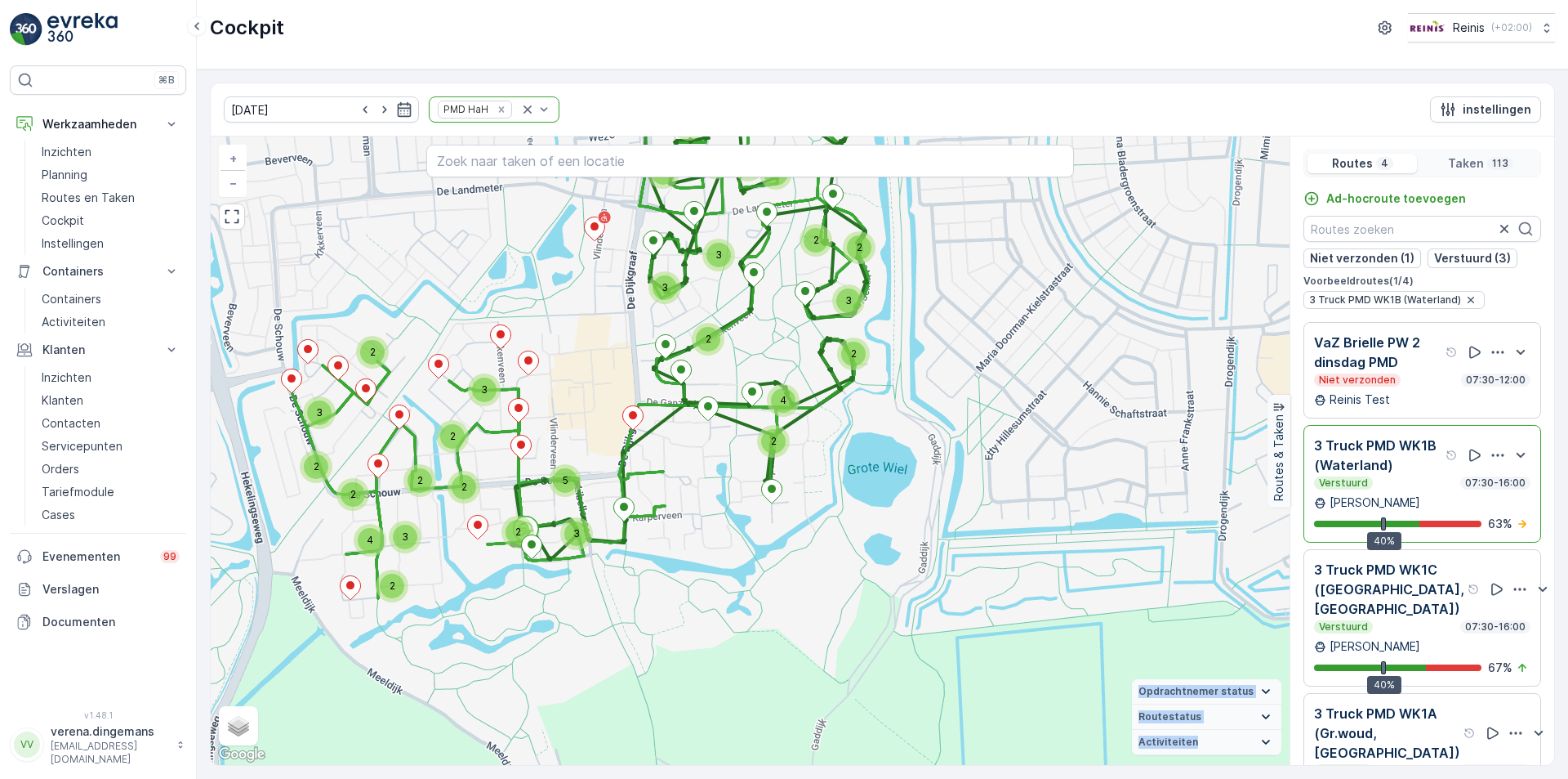
drag, startPoint x: 746, startPoint y: 463, endPoint x: 742, endPoint y: 516, distance: 53.2
click at [742, 516] on div "2 2 3 5 2 2 3 2 3 2 2 2 3 4 2 2 4 2 2 3 3 2 3 2 2 4 2 2 2 5 3 + − Satelliet sta…" at bounding box center [750, 450] width 1079 height 628
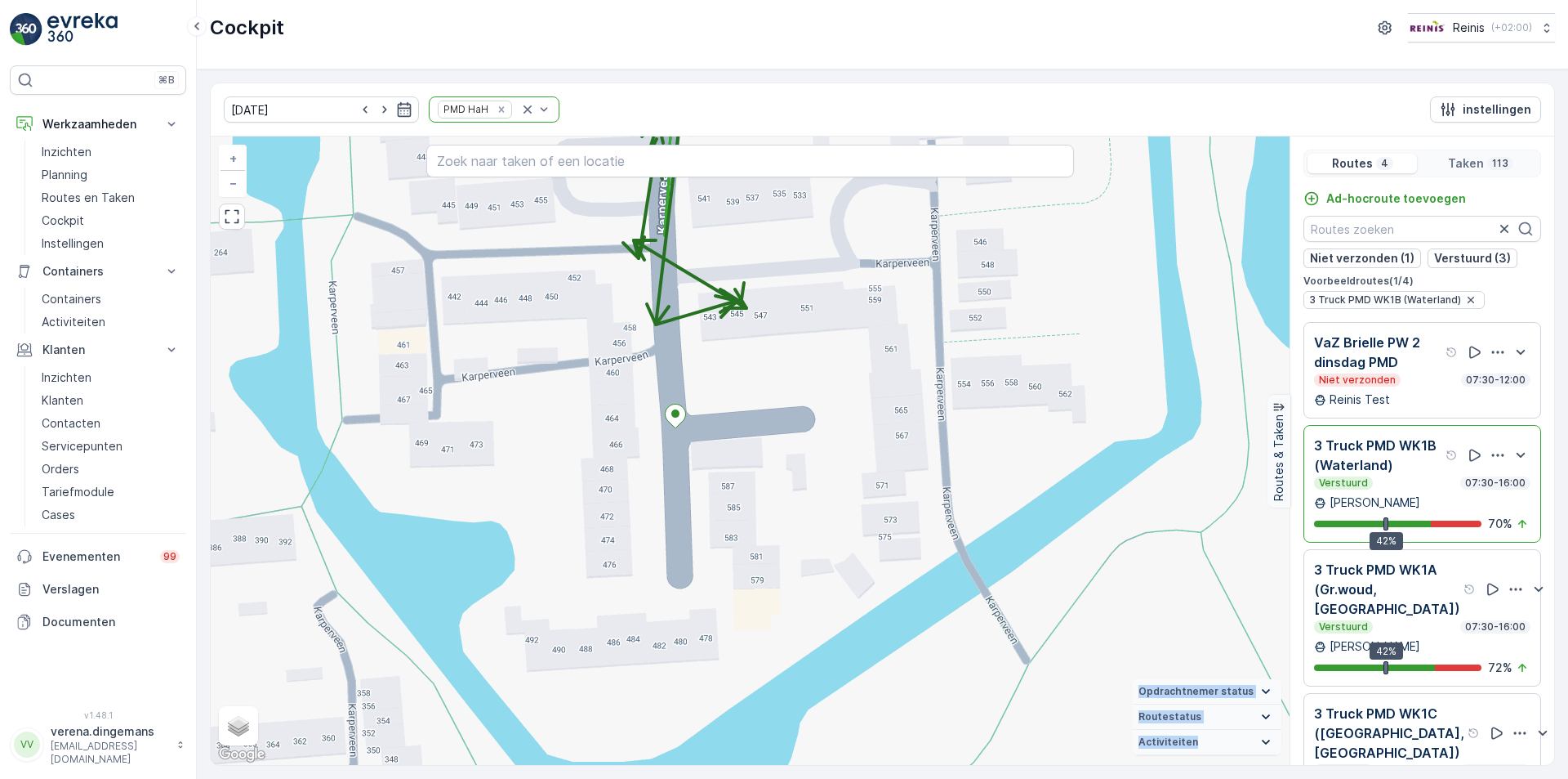
drag, startPoint x: 819, startPoint y: 547, endPoint x: 767, endPoint y: 321, distance: 231.9
click at [767, 321] on div "2 2 2 + − Satelliet stappenplan Terrein Hybride Leaflet Sneltoetsen Kaartgegeve…" at bounding box center [750, 450] width 1079 height 628
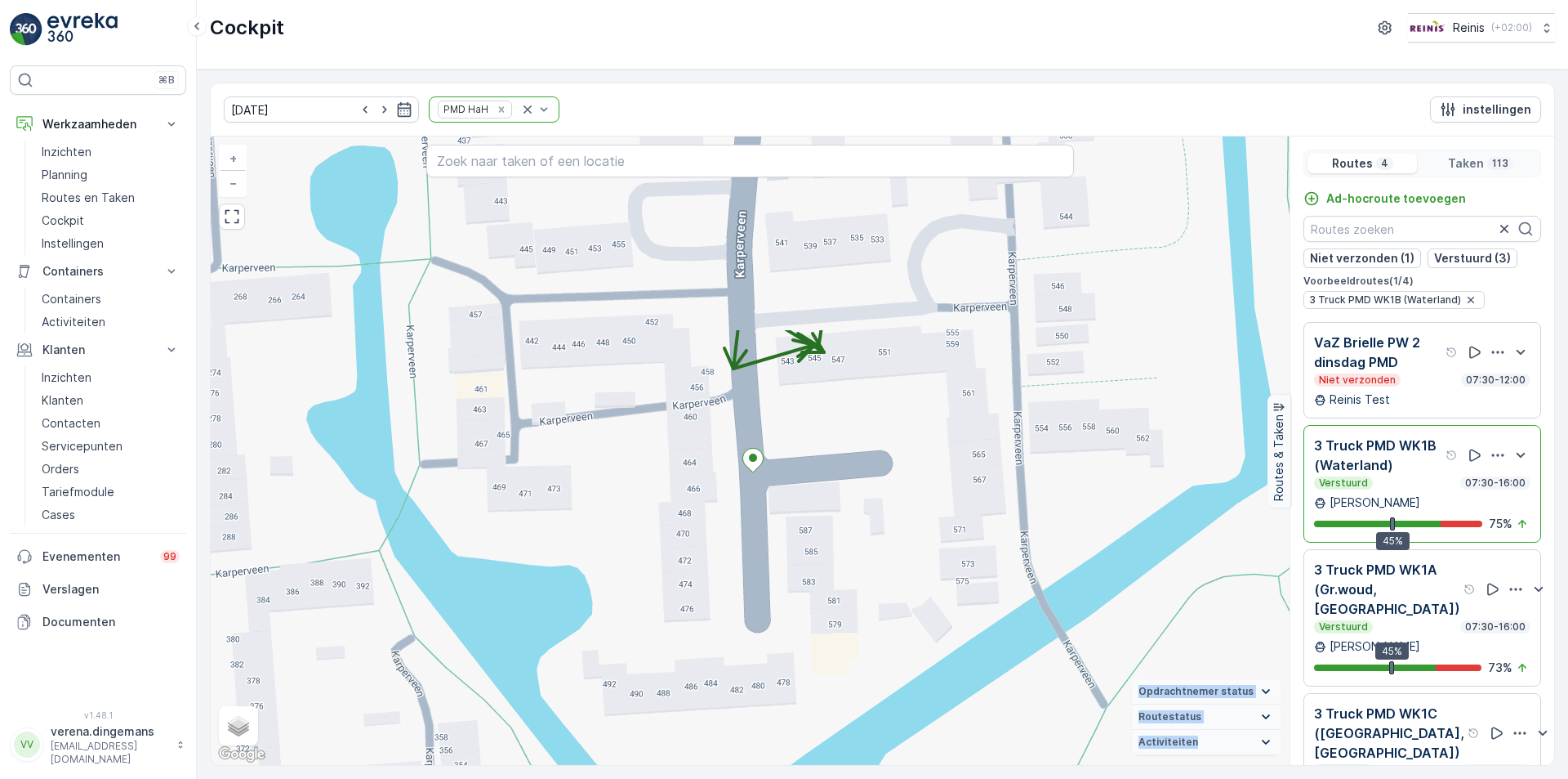
drag, startPoint x: 670, startPoint y: 321, endPoint x: 804, endPoint y: 582, distance: 293.4
click at [804, 582] on div "2 2 2 + − Satelliet stappenplan Terrein Hybride Leaflet Sneltoetsen Kaartgegeve…" at bounding box center [750, 450] width 1079 height 628
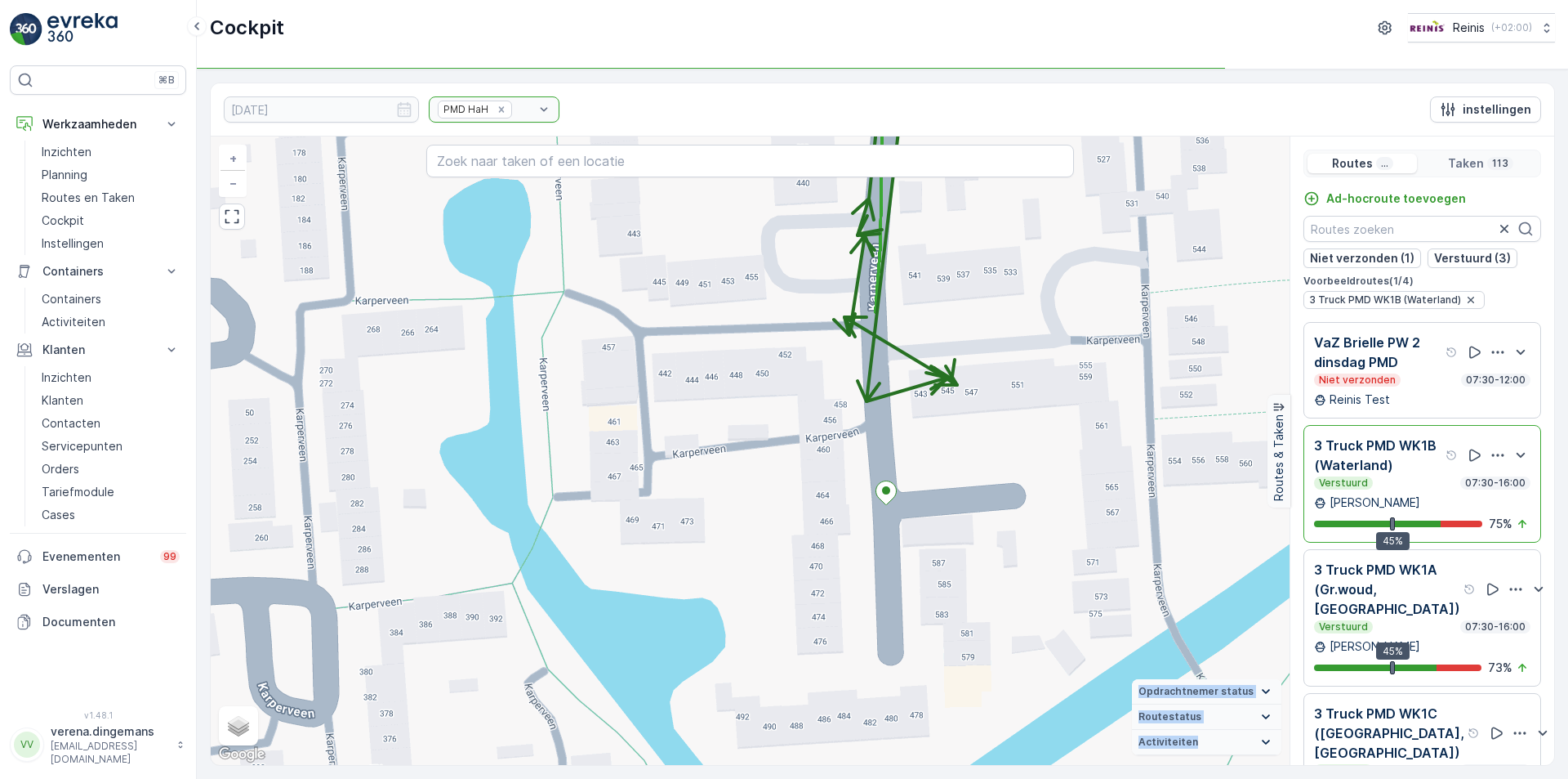
drag, startPoint x: 804, startPoint y: 423, endPoint x: 922, endPoint y: 451, distance: 121.3
click at [922, 451] on div "2 2 2 + − Satelliet stappenplan Terrein Hybride Leaflet Sneltoetsen Kaartgegeve…" at bounding box center [750, 450] width 1079 height 628
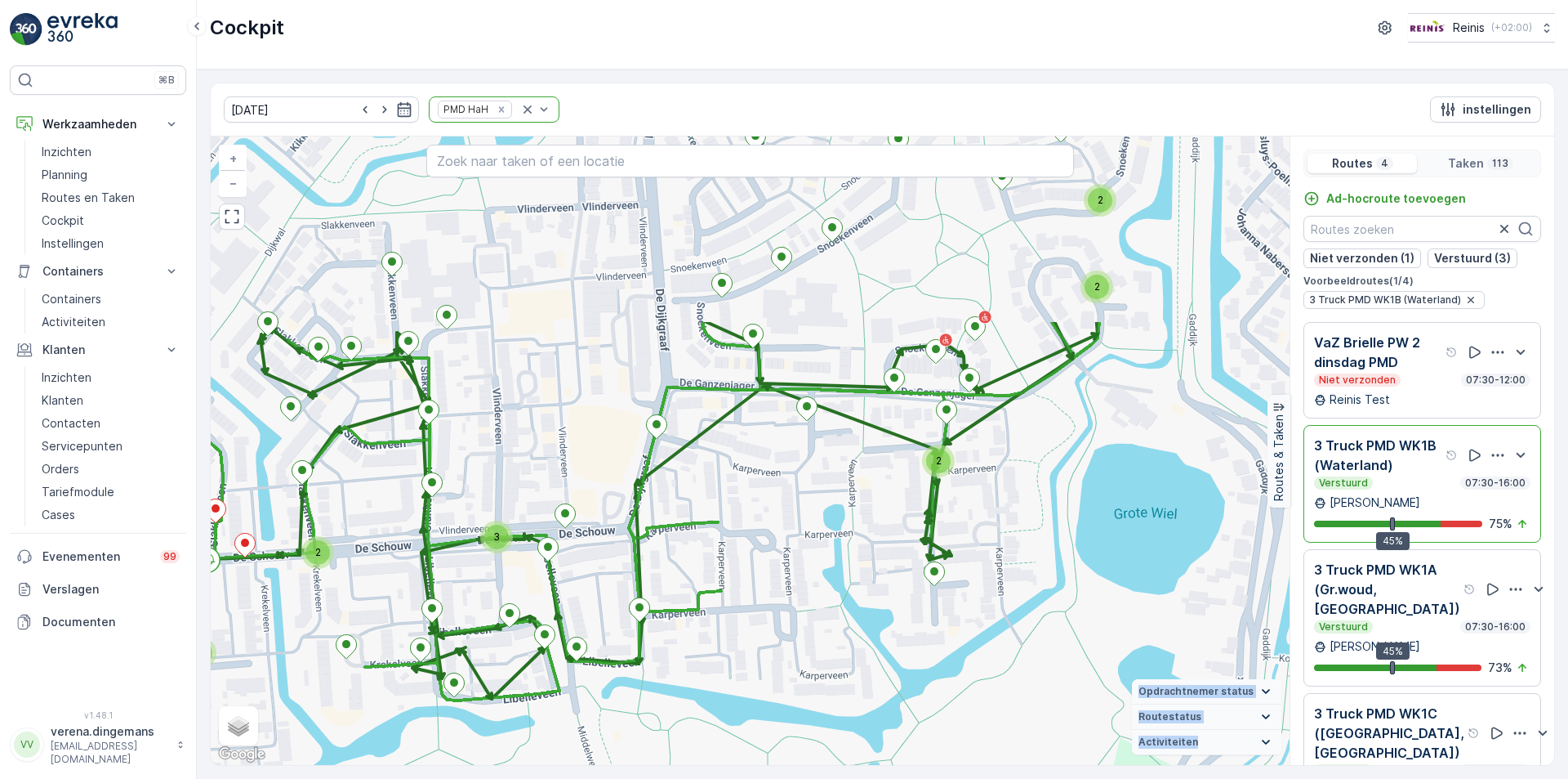
drag, startPoint x: 931, startPoint y: 310, endPoint x: 847, endPoint y: 553, distance: 257.1
click at [847, 553] on div "3 2 2 2 3 3 2 2 2 2 2 2 2 + − Satelliet stappenplan Terrein Hybride Leaflet Sne…" at bounding box center [750, 450] width 1079 height 628
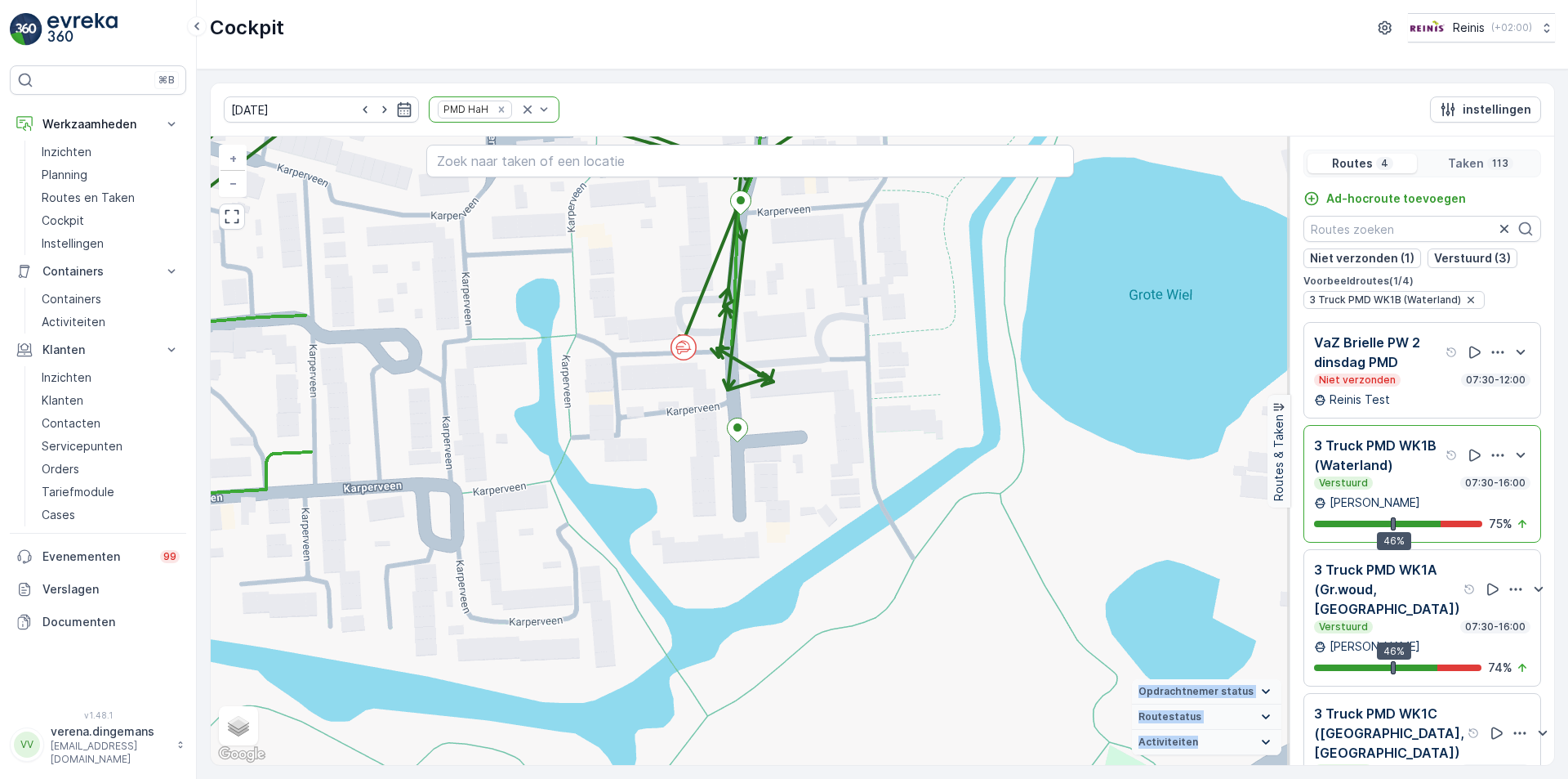
drag, startPoint x: 1000, startPoint y: 616, endPoint x: 711, endPoint y: 452, distance: 332.3
click at [711, 452] on div "3 2 2 2 2 3 + − Satelliet stappenplan Terrein Hybride Leaflet Sneltoetsen Kaart…" at bounding box center [750, 450] width 1079 height 628
